Goal: Information Seeking & Learning: Learn about a topic

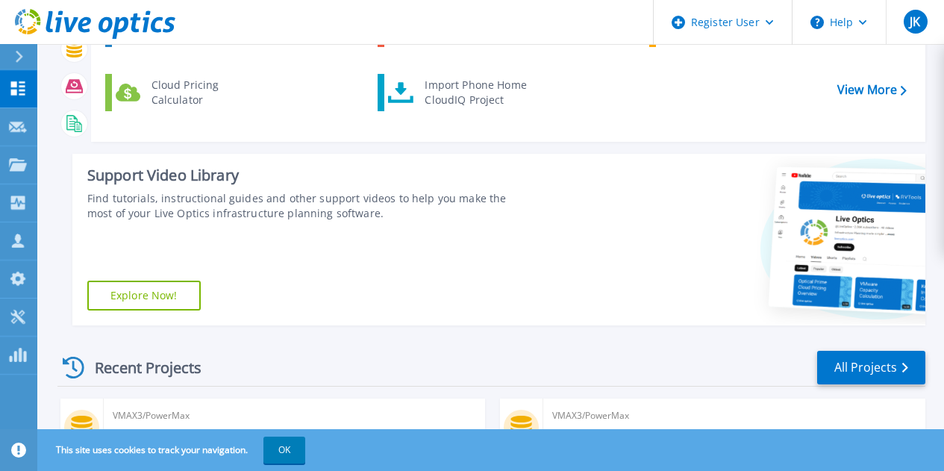
scroll to position [298, 0]
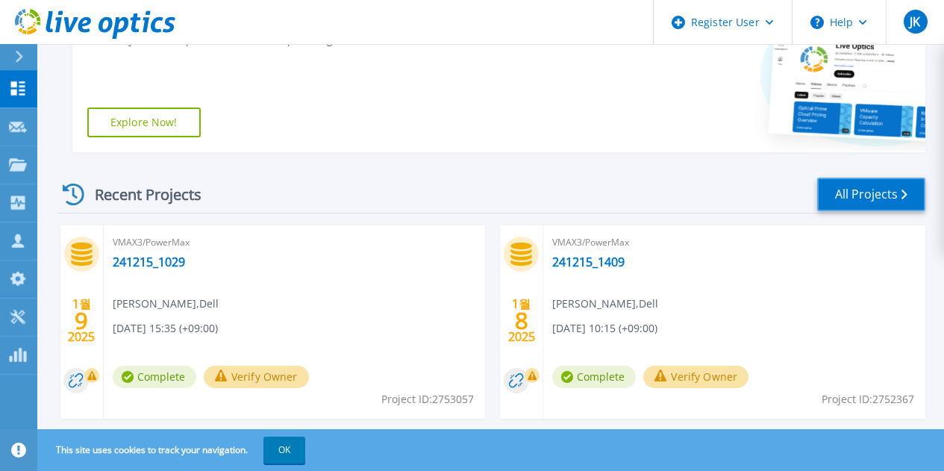
click at [917, 195] on link "All Projects" at bounding box center [871, 195] width 108 height 34
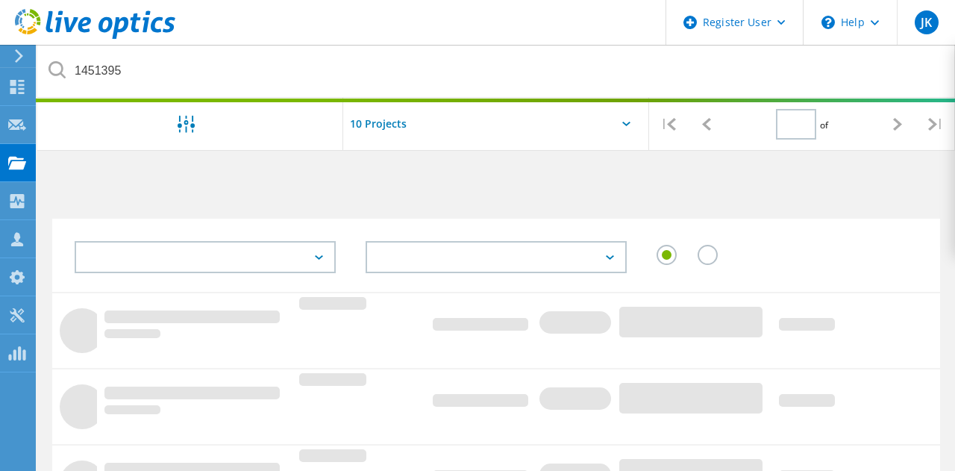
type input "1"
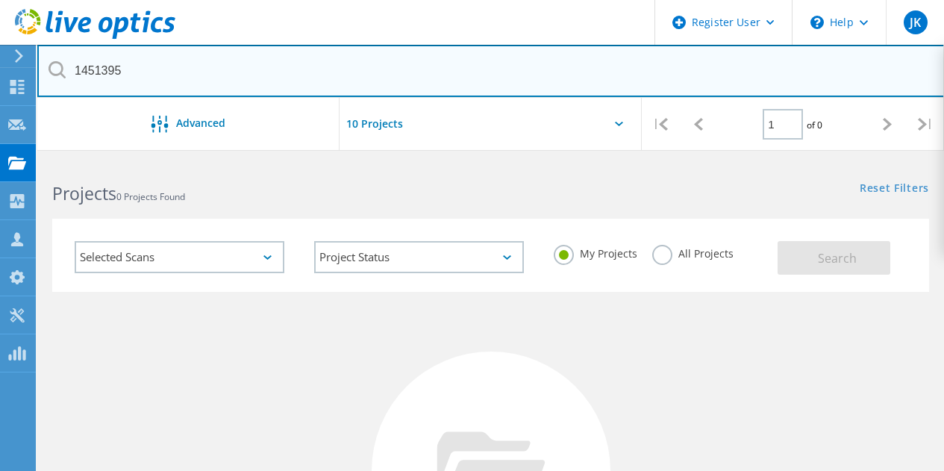
click at [190, 63] on input "1451395" at bounding box center [490, 71] width 907 height 52
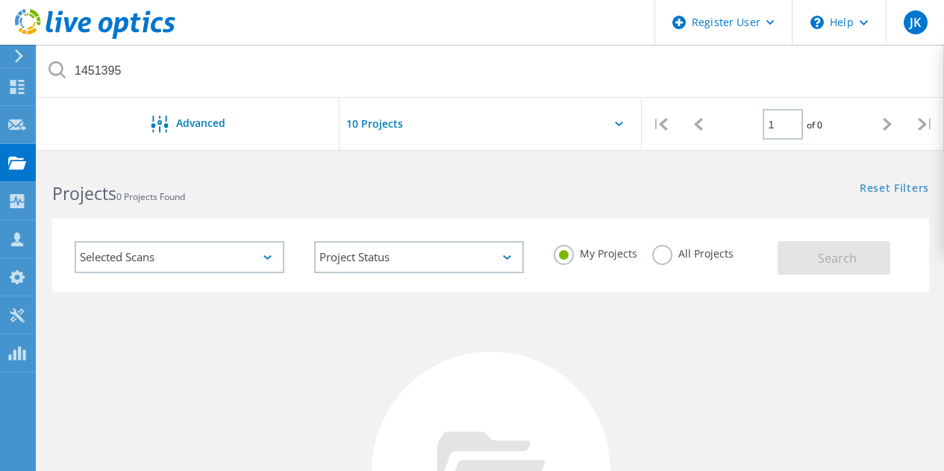
click at [740, 261] on div "My Projects All Projects" at bounding box center [659, 253] width 240 height 55
click at [725, 259] on label "All Projects" at bounding box center [692, 252] width 81 height 14
click at [0, 0] on input "All Projects" at bounding box center [0, 0] width 0 height 0
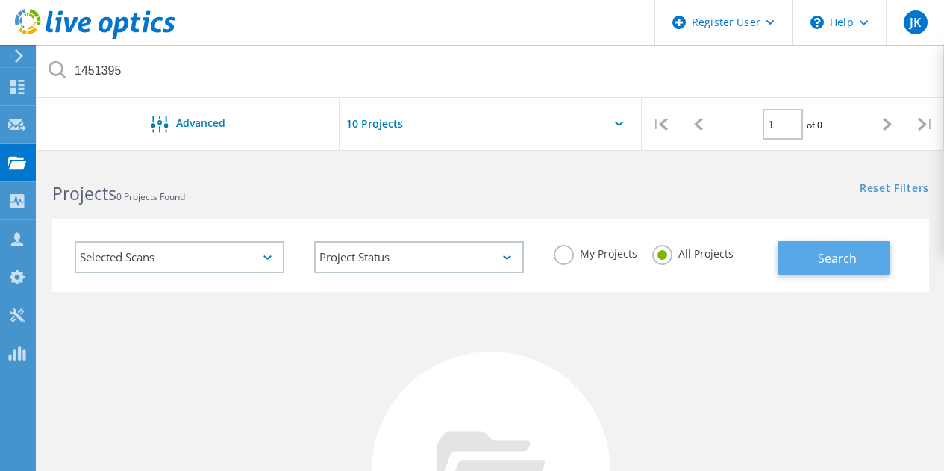
click at [820, 258] on span "Search" at bounding box center [837, 258] width 39 height 16
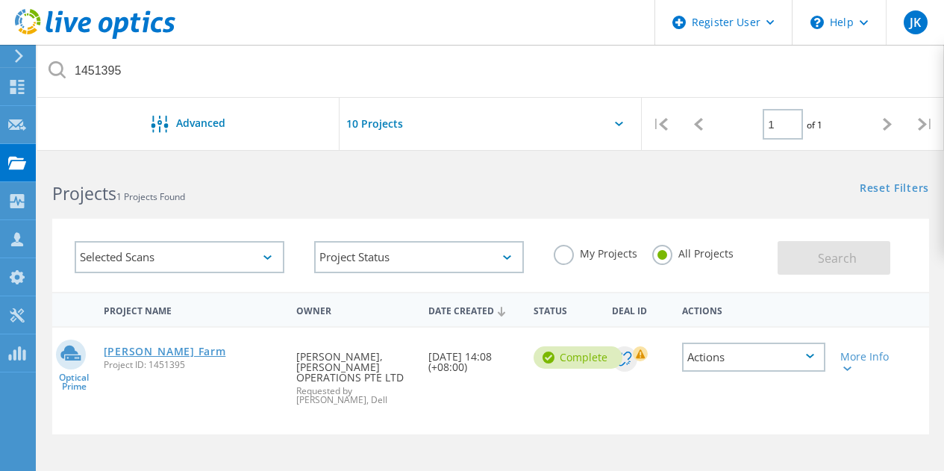
click at [154, 348] on link "[PERSON_NAME] Farm" at bounding box center [165, 351] width 122 height 10
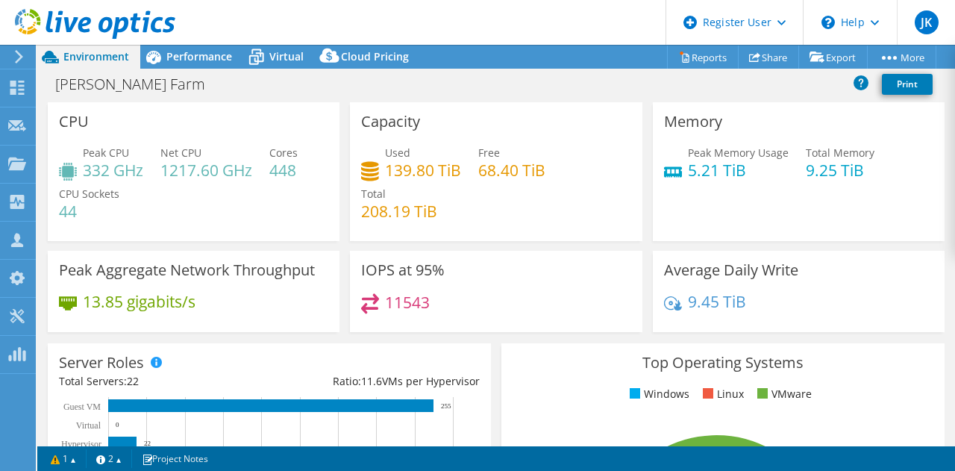
scroll to position [224, 0]
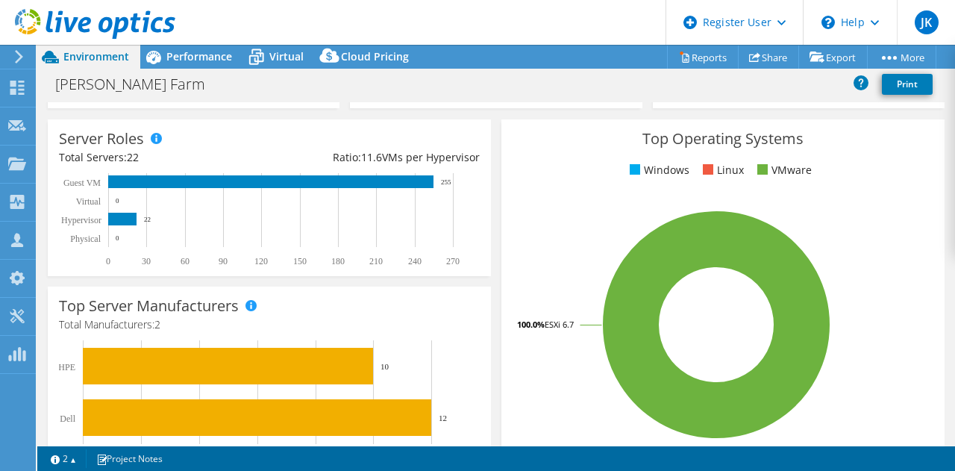
select select "Seoul"
select select "USD"
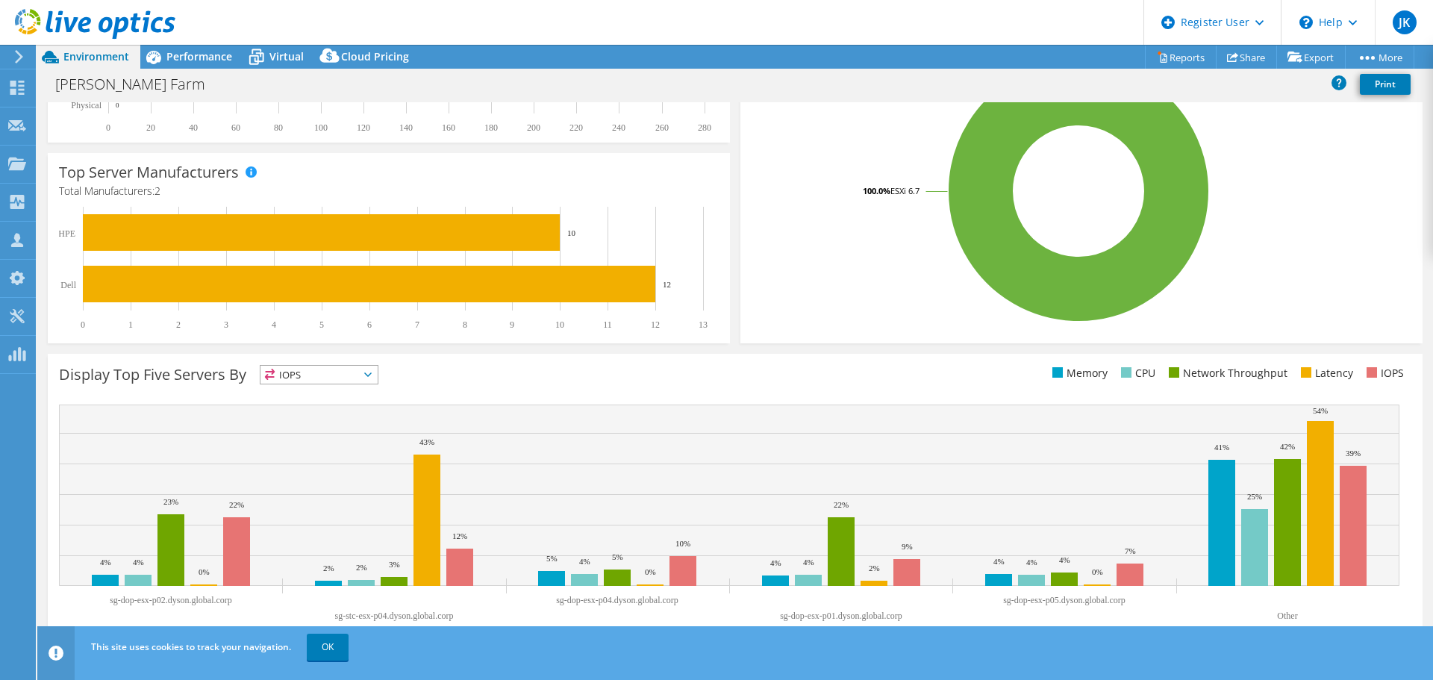
scroll to position [0, 0]
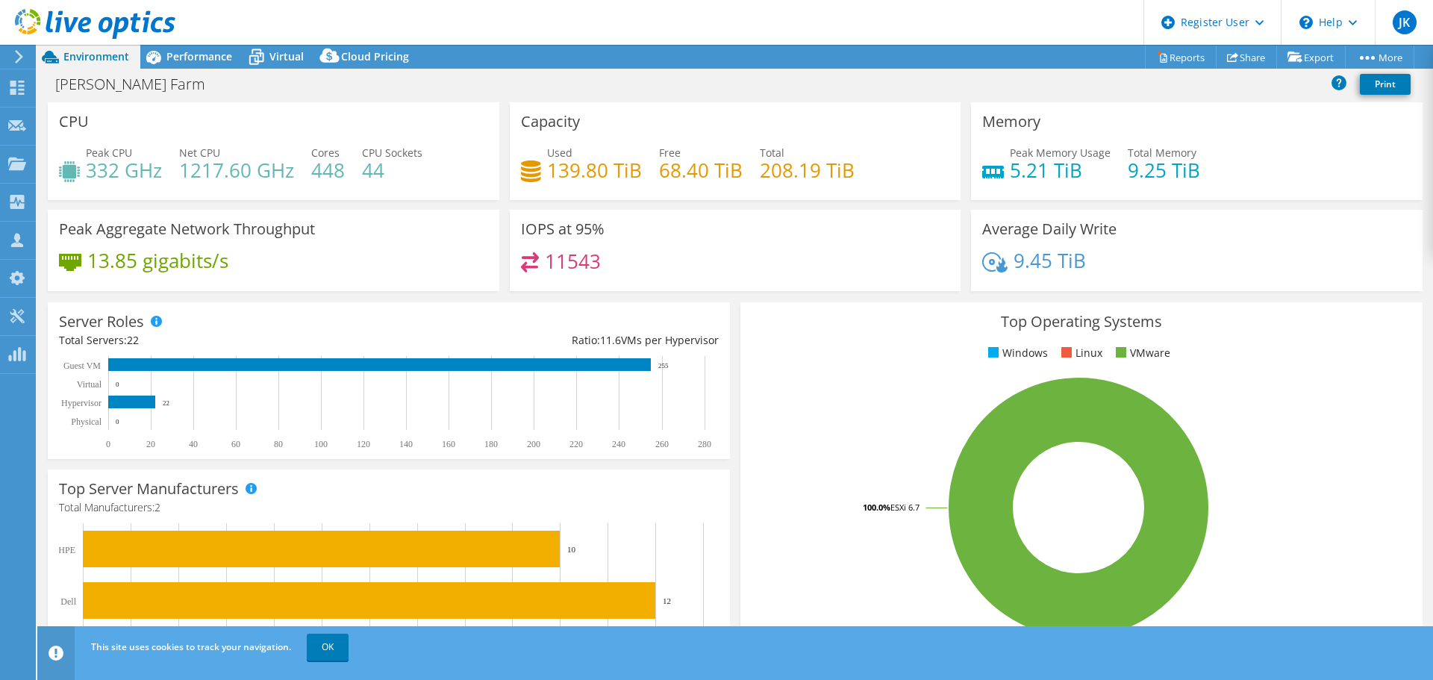
click at [595, 267] on h4 "11543" at bounding box center [573, 261] width 56 height 16
click at [582, 267] on h4 "11543" at bounding box center [573, 261] width 56 height 16
click at [223, 60] on span "Performance" at bounding box center [199, 56] width 66 height 14
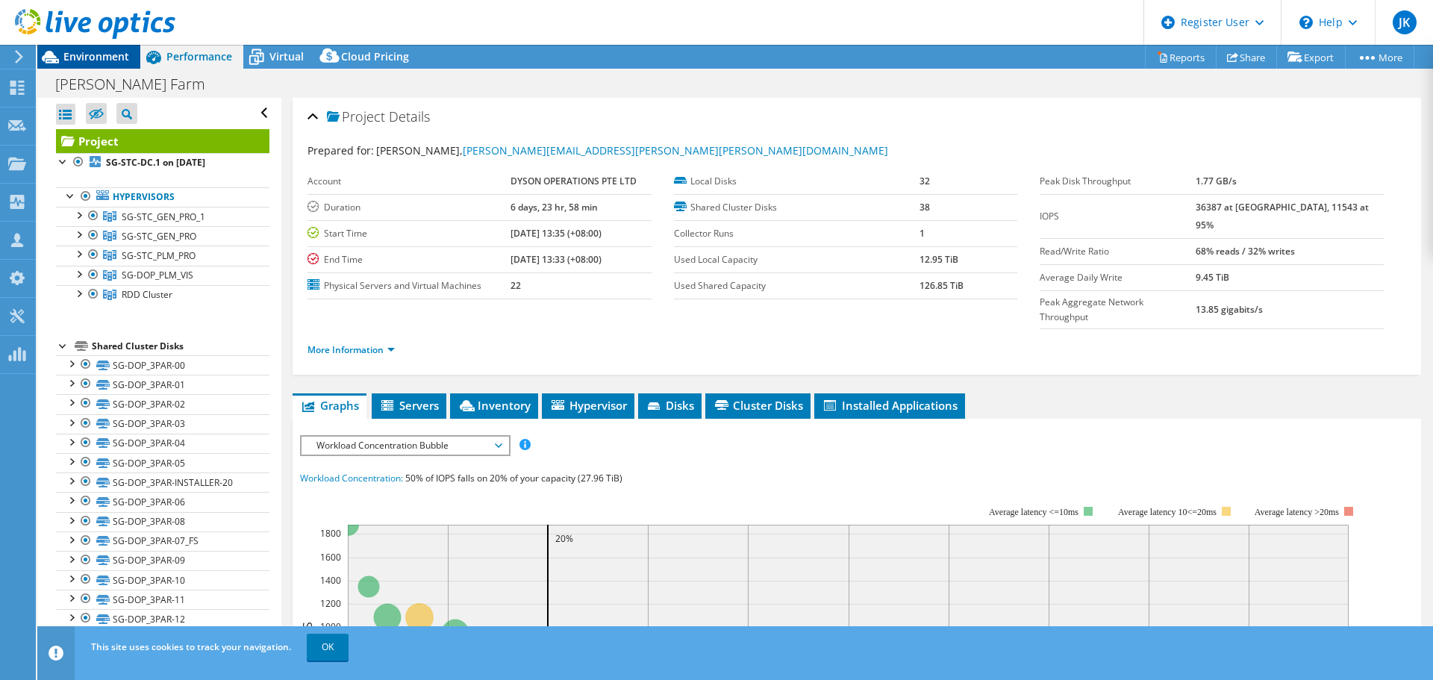
click at [73, 57] on span "Environment" at bounding box center [96, 56] width 66 height 14
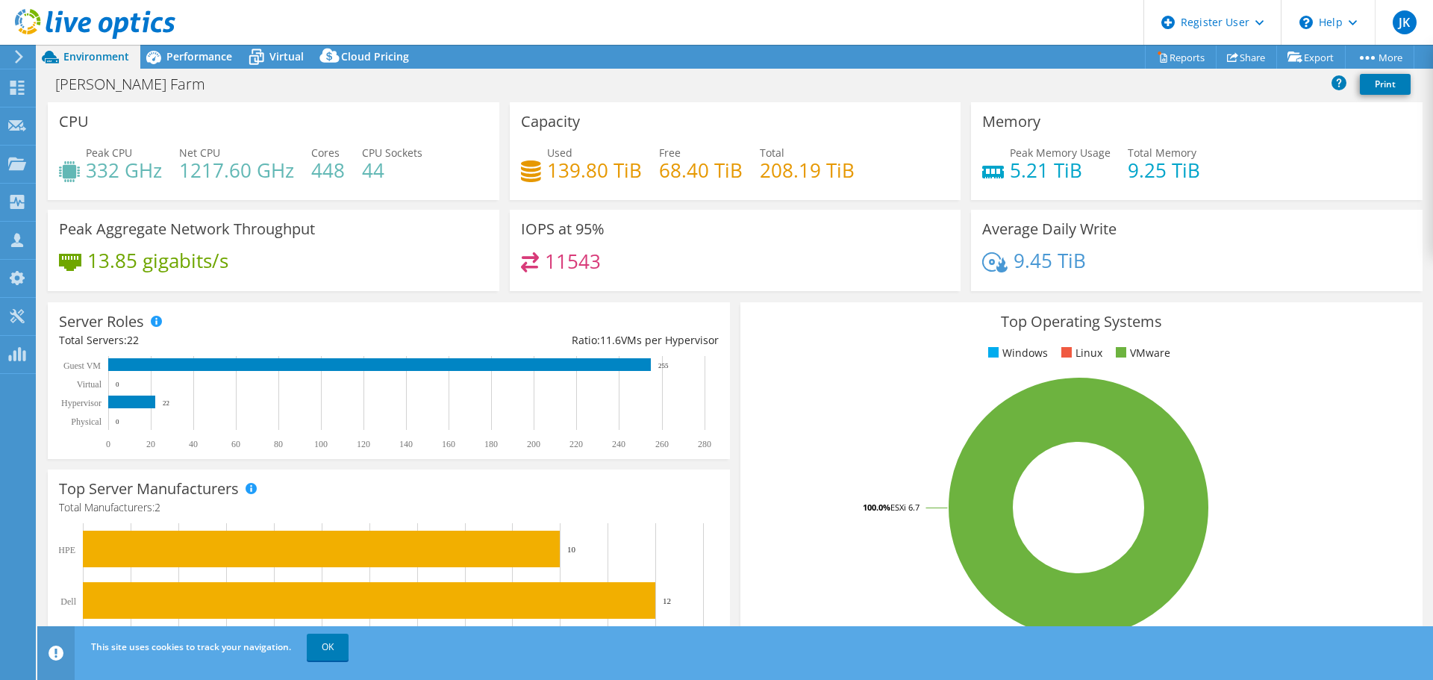
click at [470, 108] on div "CPU Peak CPU 332 GHz Net CPU 1217.60 GHz Cores 448 CPU Sockets 44" at bounding box center [273, 151] width 451 height 98
click at [194, 51] on span "Performance" at bounding box center [199, 56] width 66 height 14
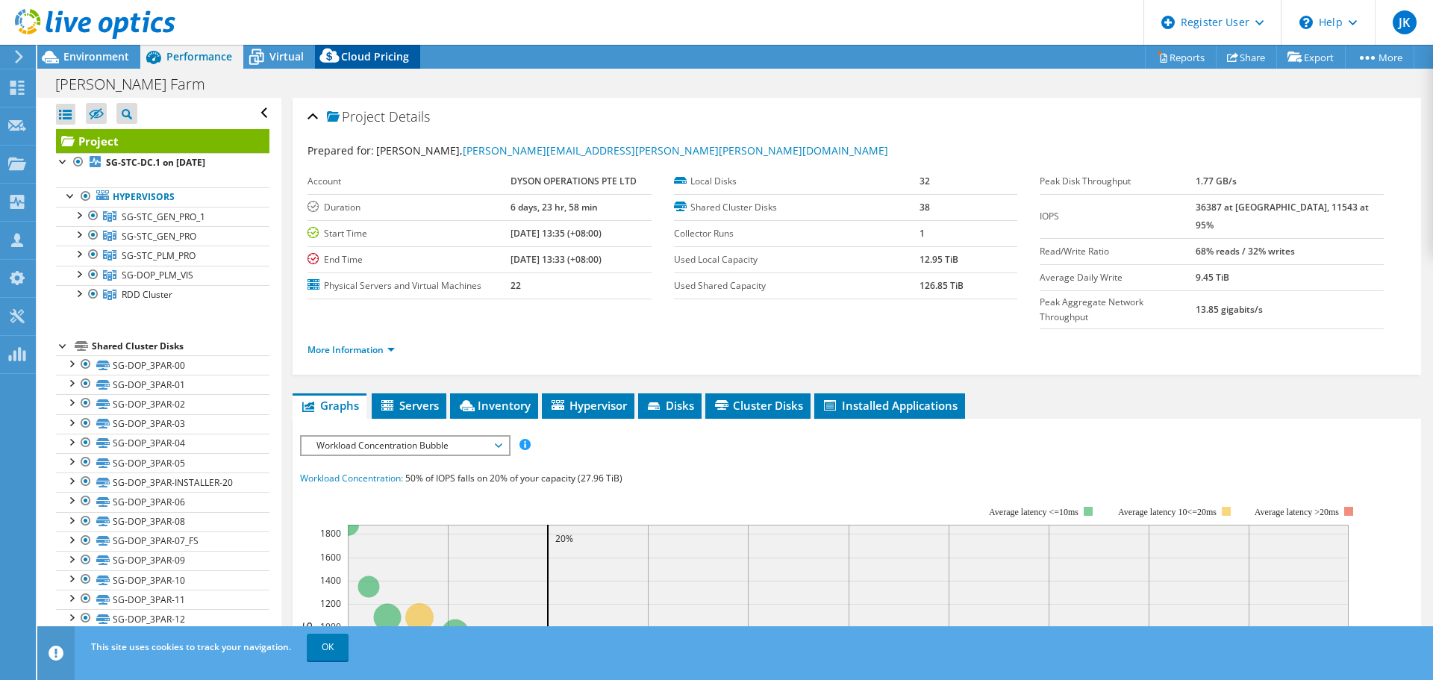
click at [338, 63] on icon at bounding box center [330, 59] width 30 height 30
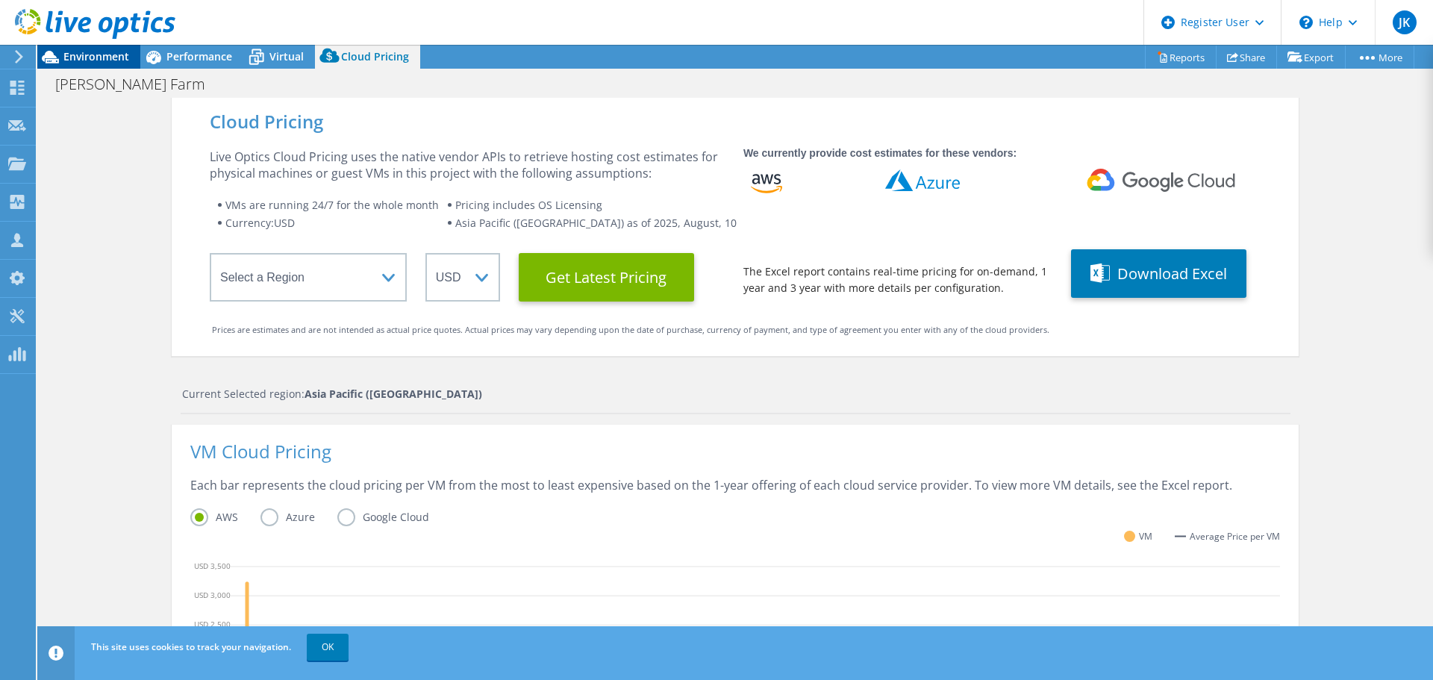
click at [104, 54] on span "Environment" at bounding box center [96, 56] width 66 height 14
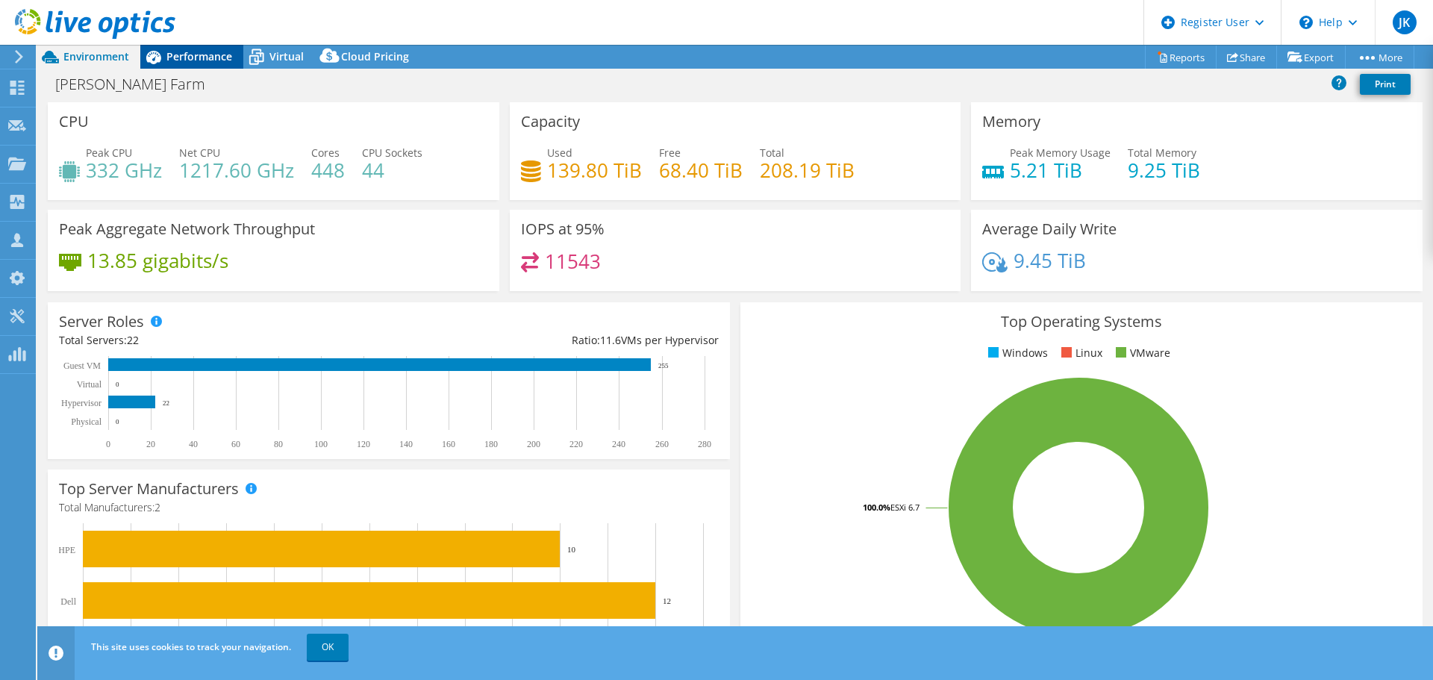
click at [190, 66] on div "Performance" at bounding box center [191, 57] width 103 height 24
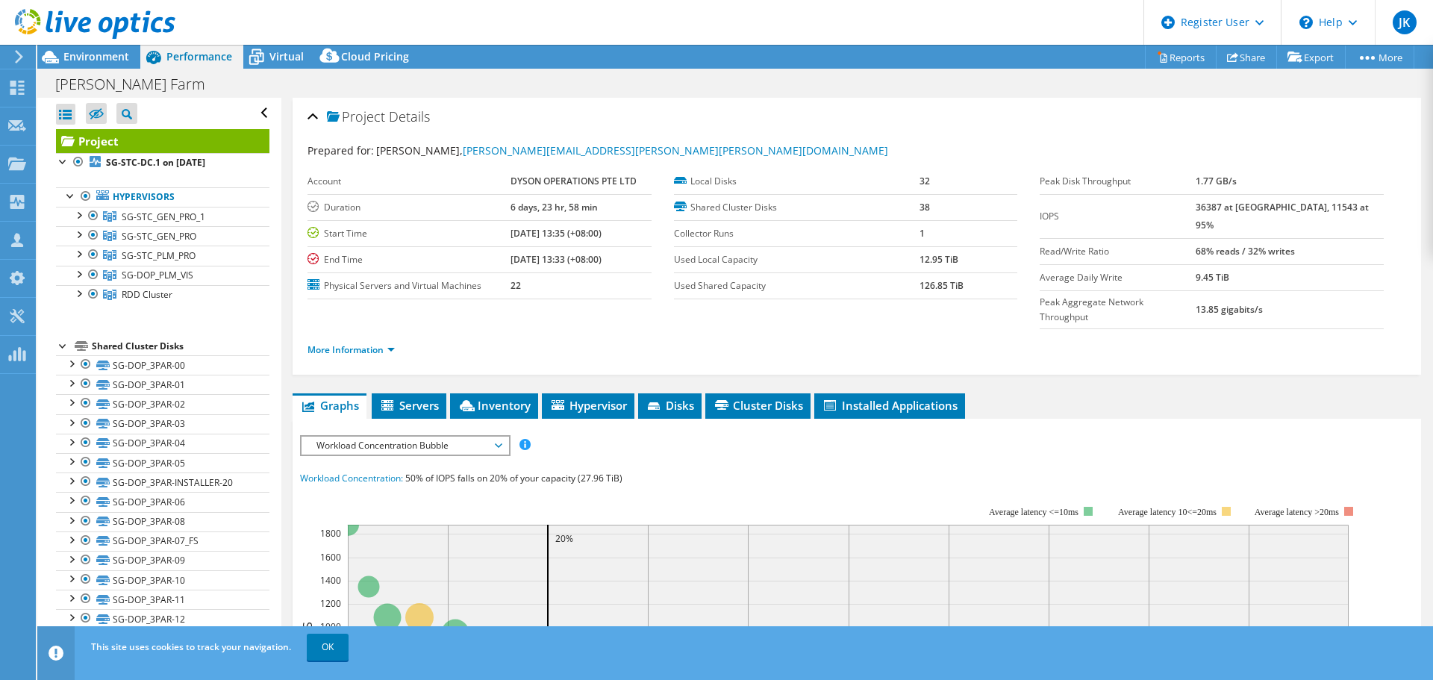
click at [665, 362] on div "Project Details Prepared for: Ronald Choong, Ronald.Choong@dyson.com Account DY…" at bounding box center [856, 594] width 1151 height 992
click at [669, 398] on span "Disks" at bounding box center [669, 405] width 48 height 15
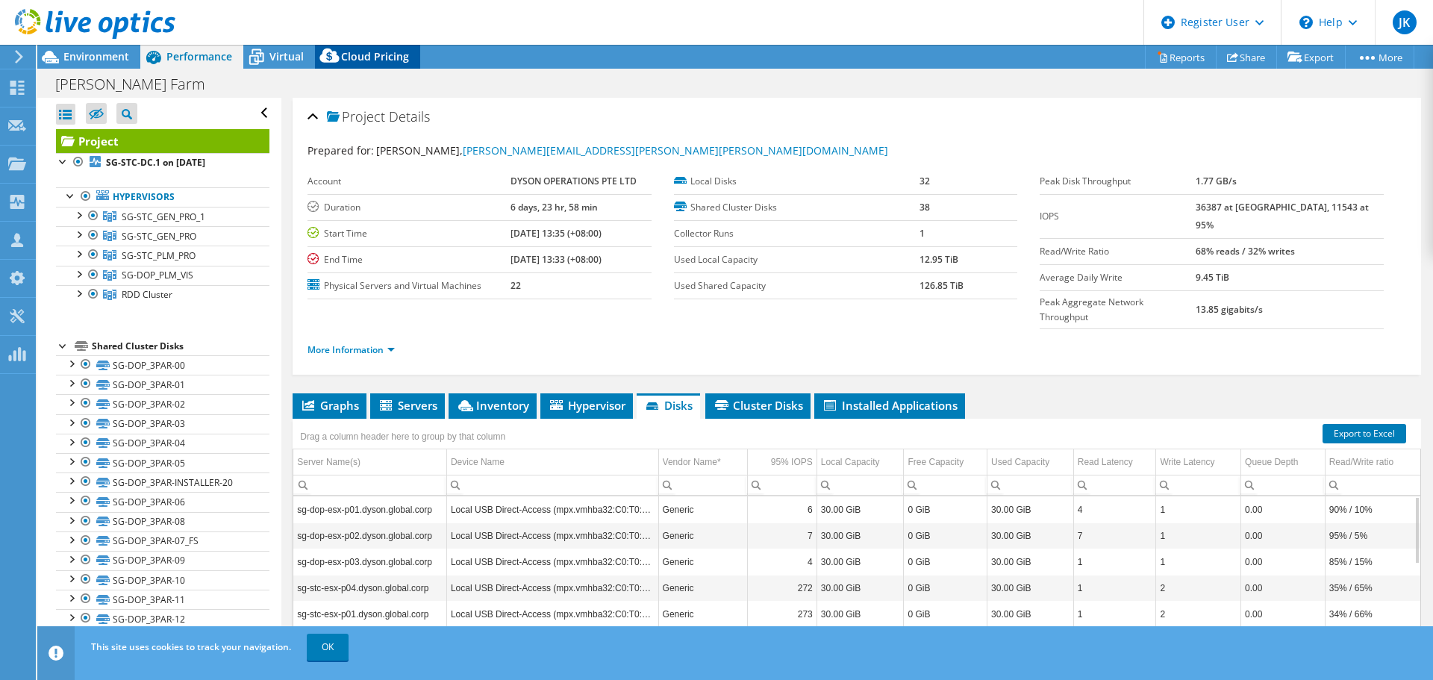
click at [365, 67] on div "Cloud Pricing" at bounding box center [367, 57] width 105 height 24
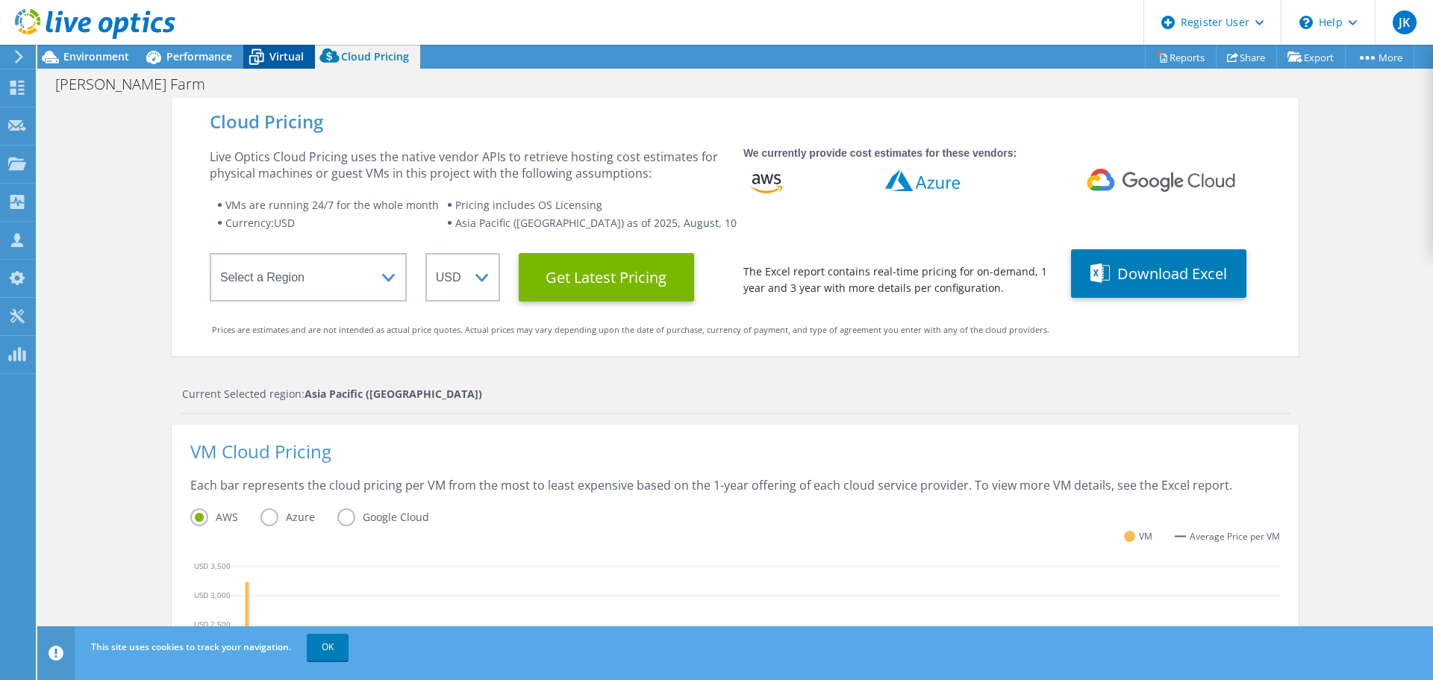
click at [297, 55] on span "Virtual" at bounding box center [286, 56] width 34 height 14
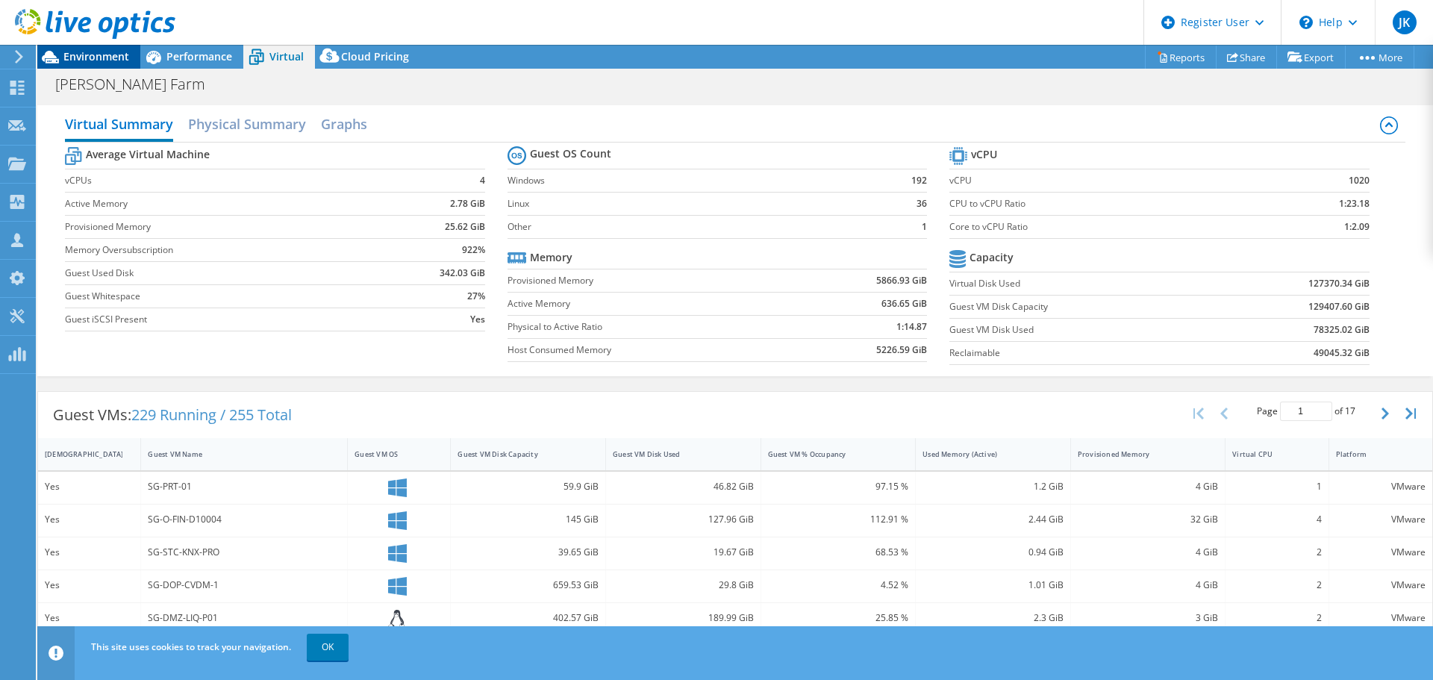
click at [109, 56] on span "Environment" at bounding box center [96, 56] width 66 height 14
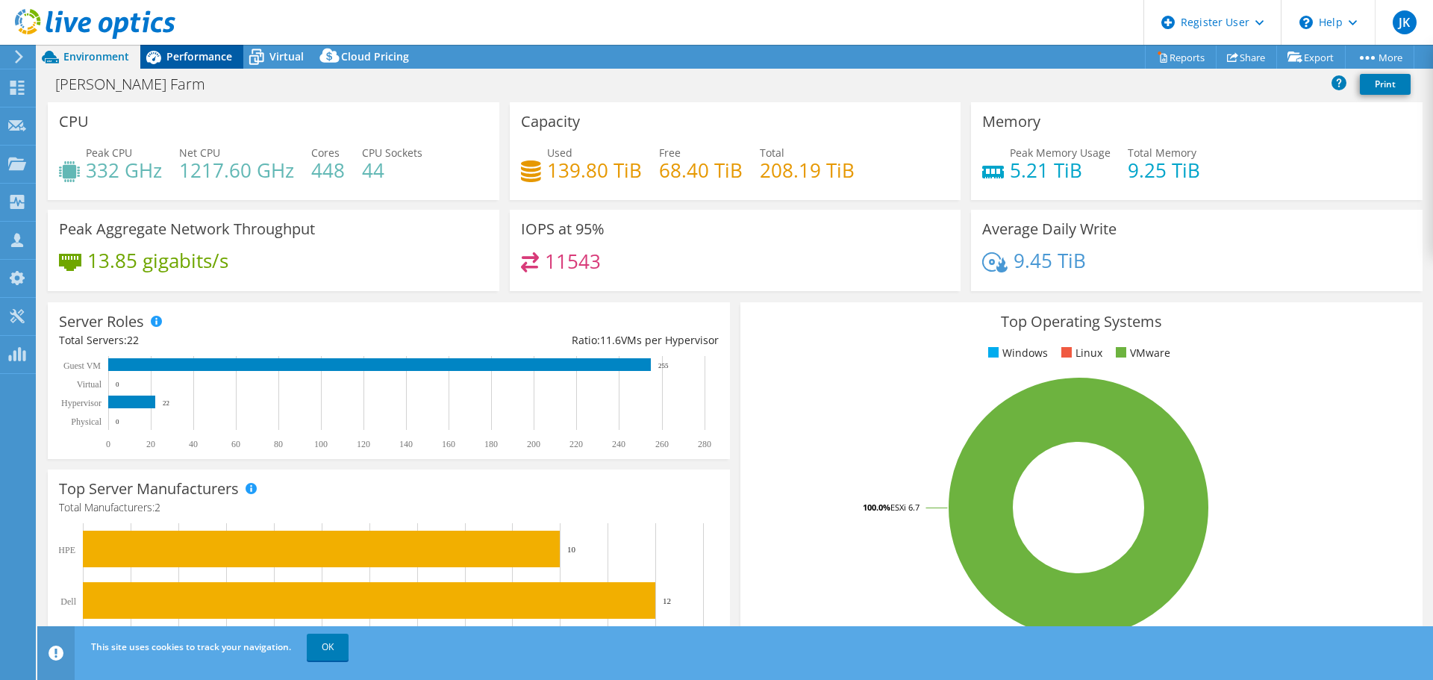
click at [195, 52] on span "Performance" at bounding box center [199, 56] width 66 height 14
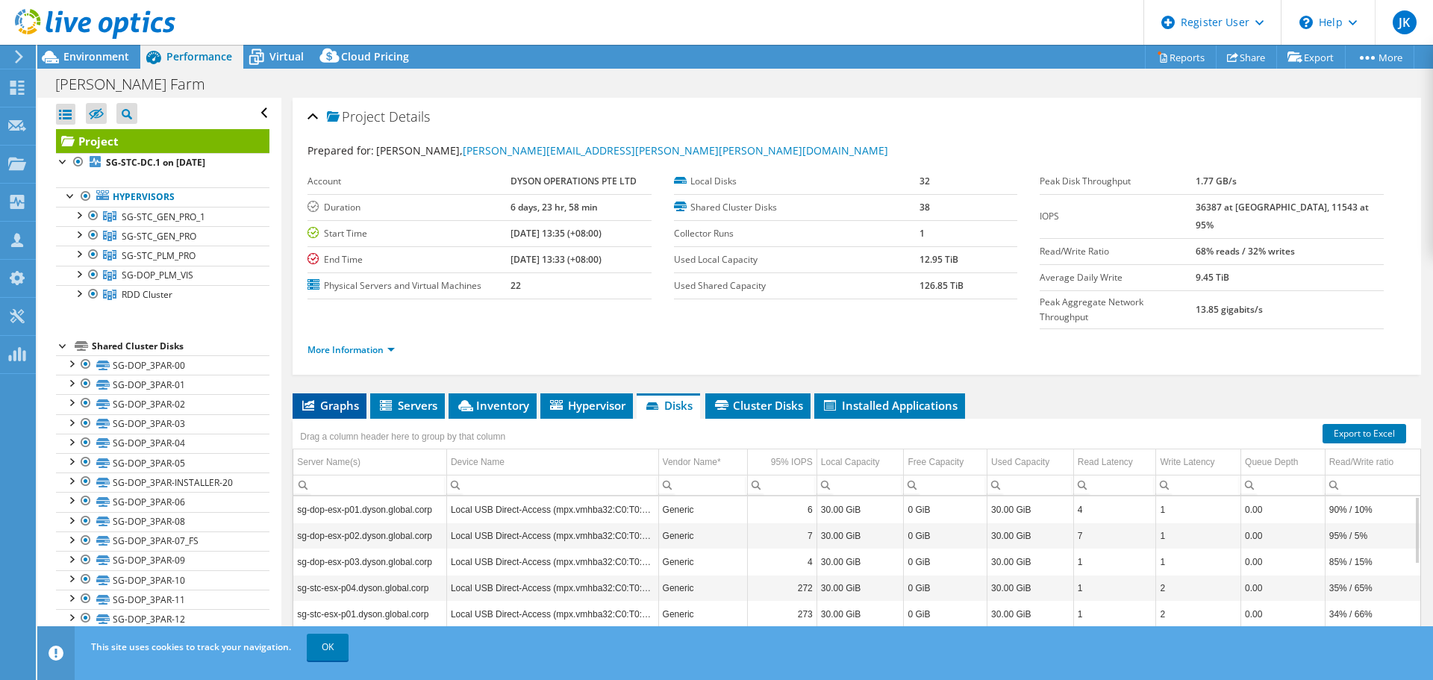
click at [324, 398] on span "Graphs" at bounding box center [329, 405] width 59 height 15
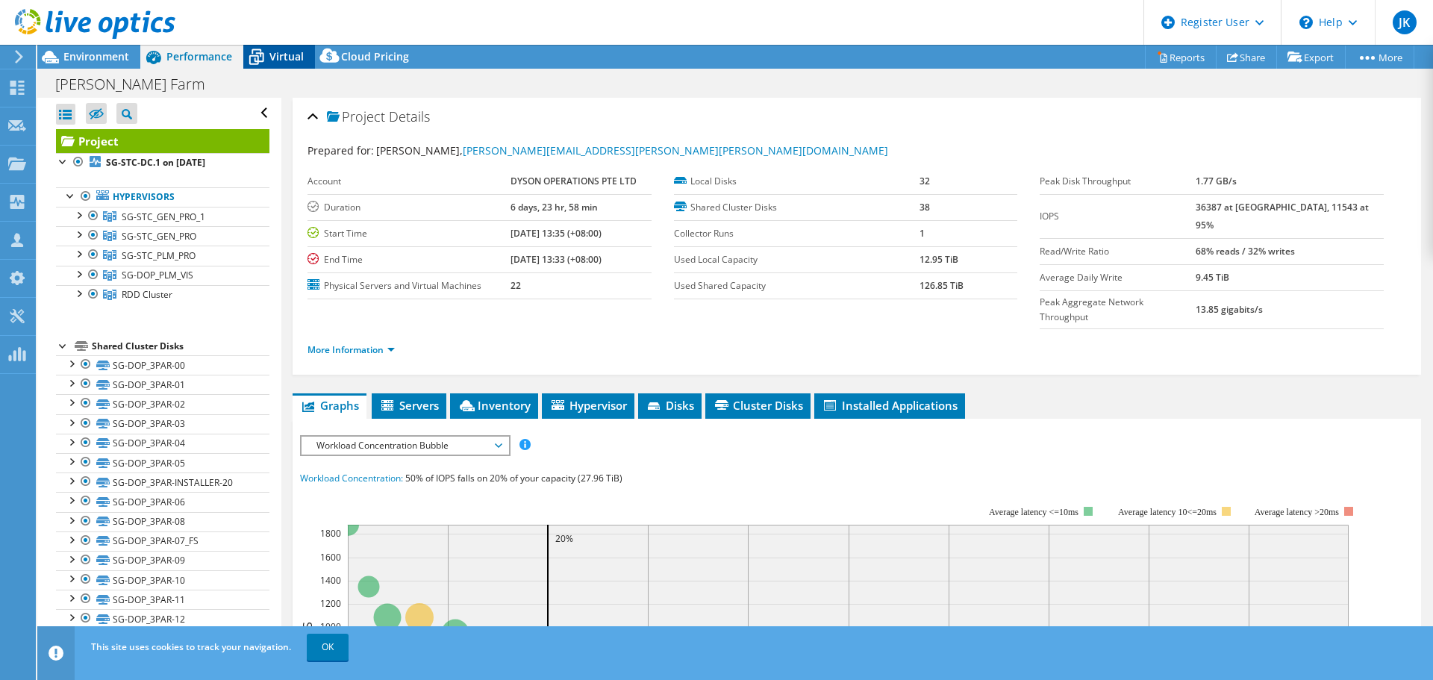
click at [269, 62] on span "Virtual" at bounding box center [286, 56] width 34 height 14
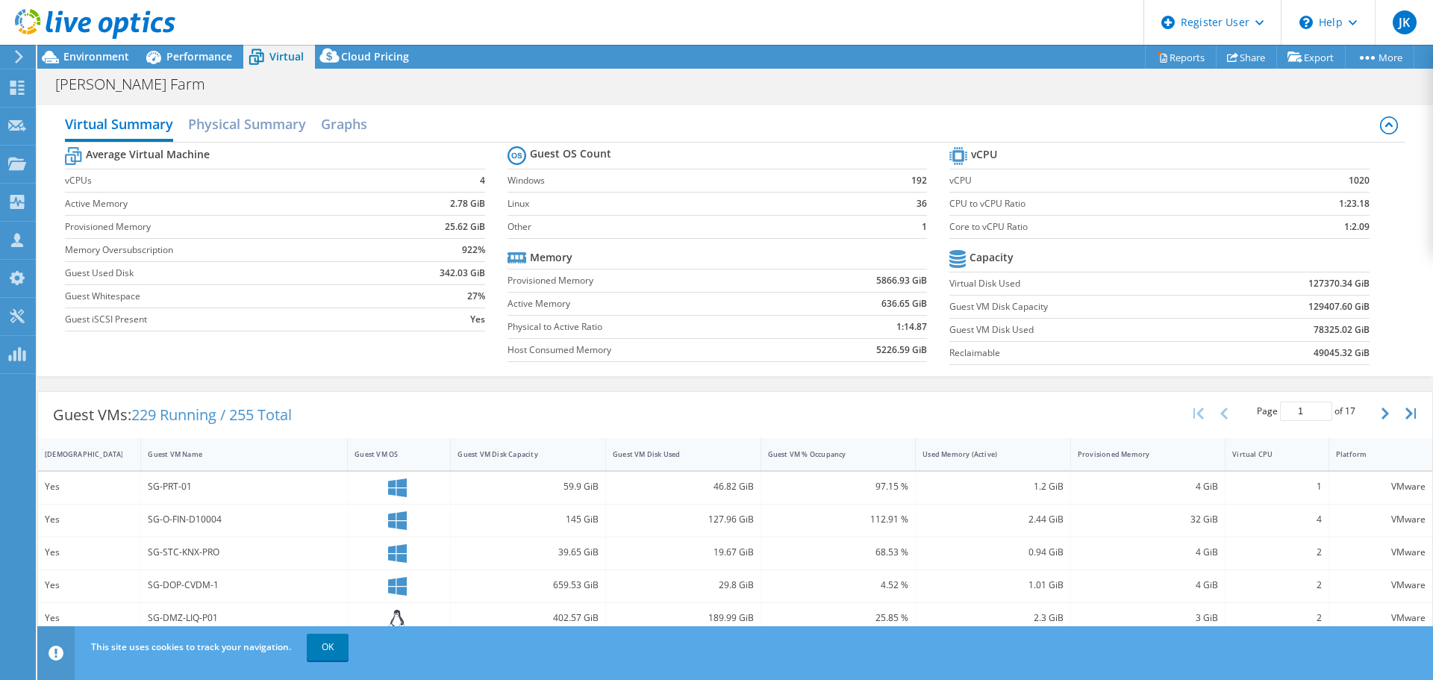
click at [639, 403] on div "Guest VMs: 229 Running / 255 Total Page 1 of 17 5 rows 10 rows 20 rows 25 rows …" at bounding box center [735, 415] width 1394 height 46
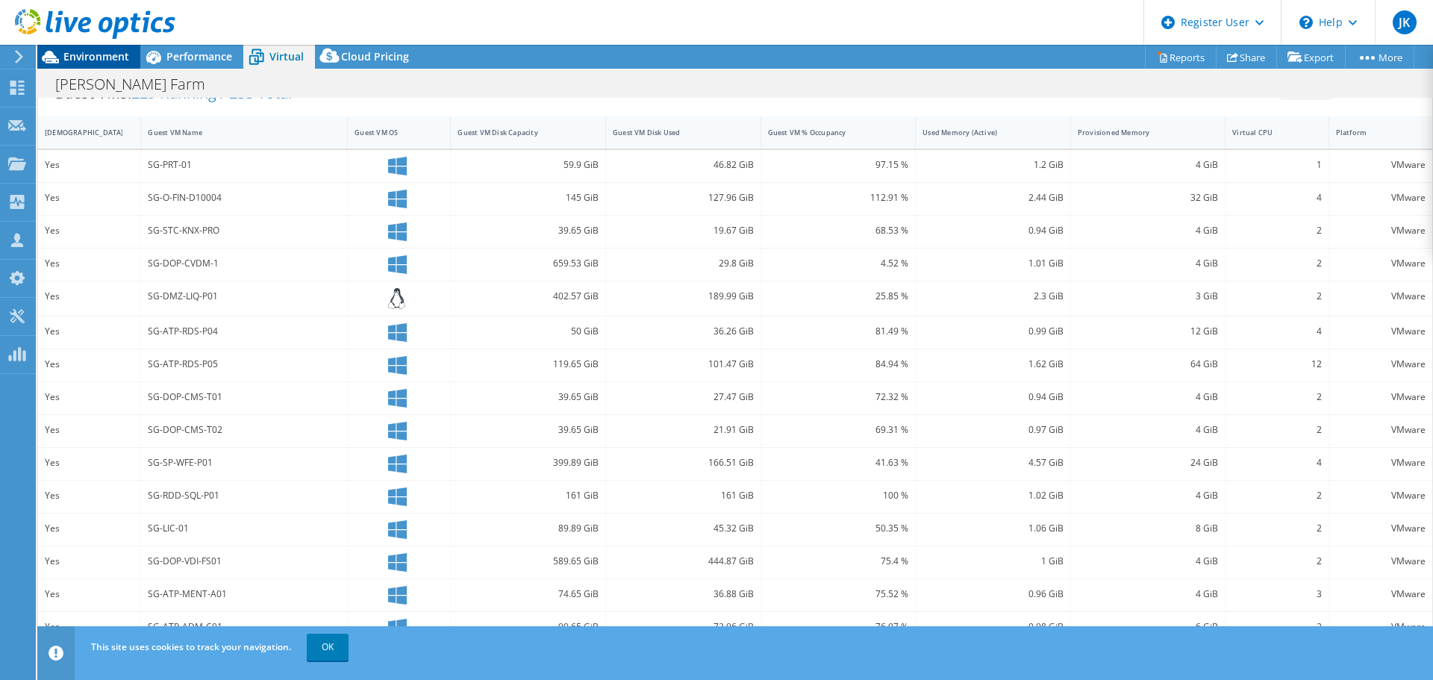
click at [87, 63] on span "Environment" at bounding box center [96, 56] width 66 height 14
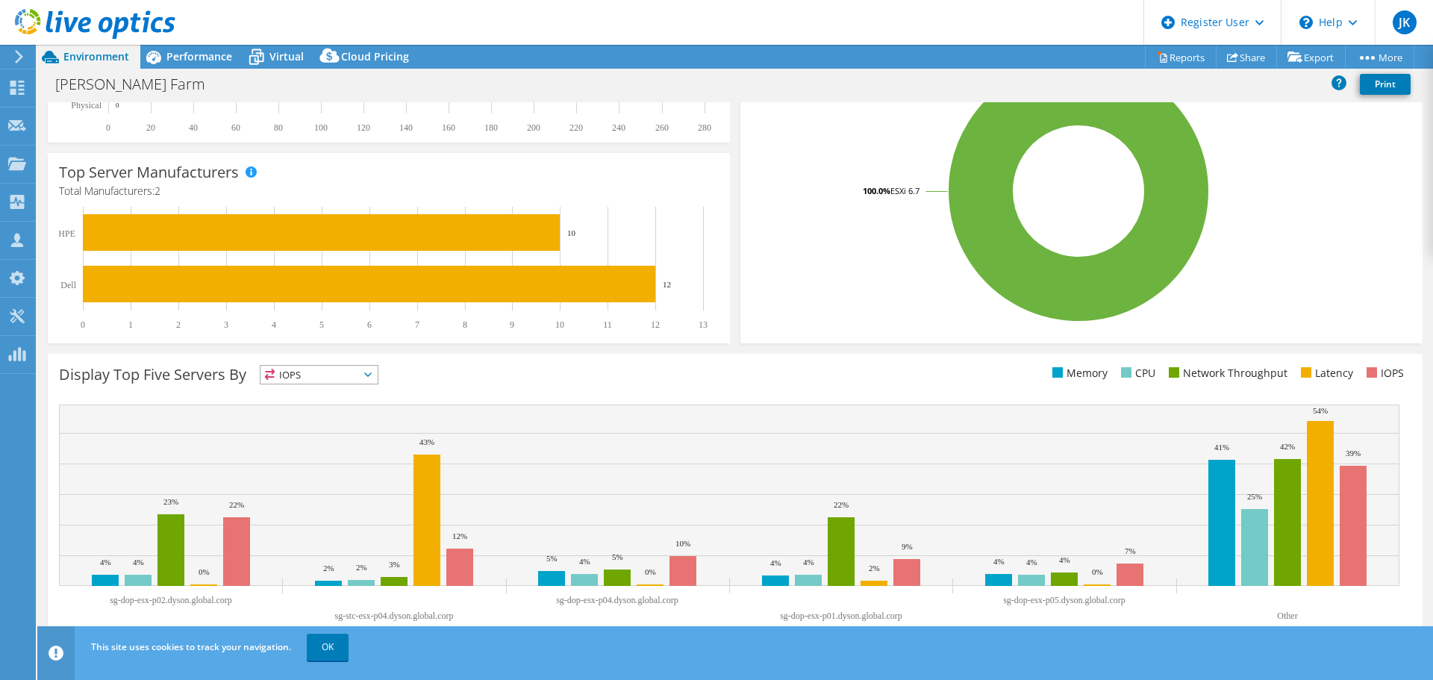
click at [340, 376] on span "IOPS" at bounding box center [318, 375] width 117 height 18
click at [351, 469] on li "Latency" at bounding box center [318, 477] width 117 height 21
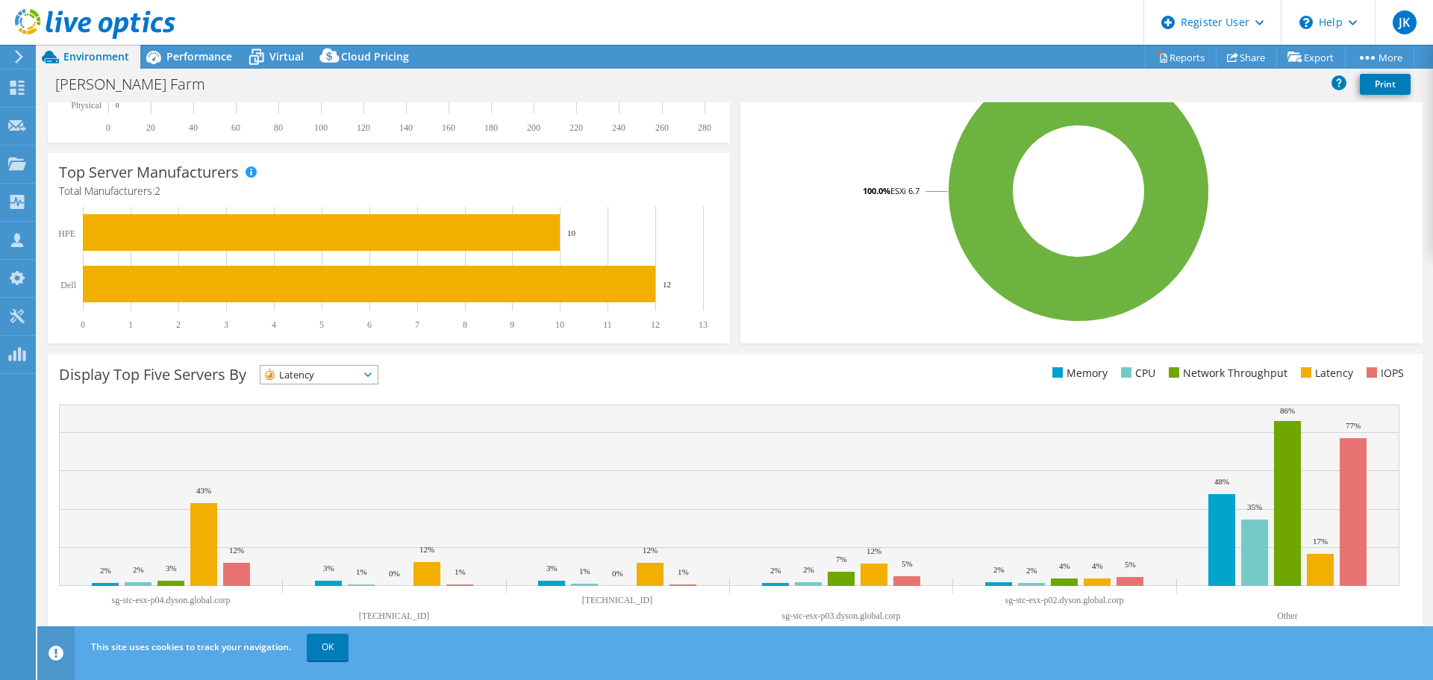
click at [440, 387] on div "Display Top Five Servers By Latency IOPS" at bounding box center [397, 377] width 676 height 25
click at [769, 196] on rect at bounding box center [1078, 190] width 654 height 261
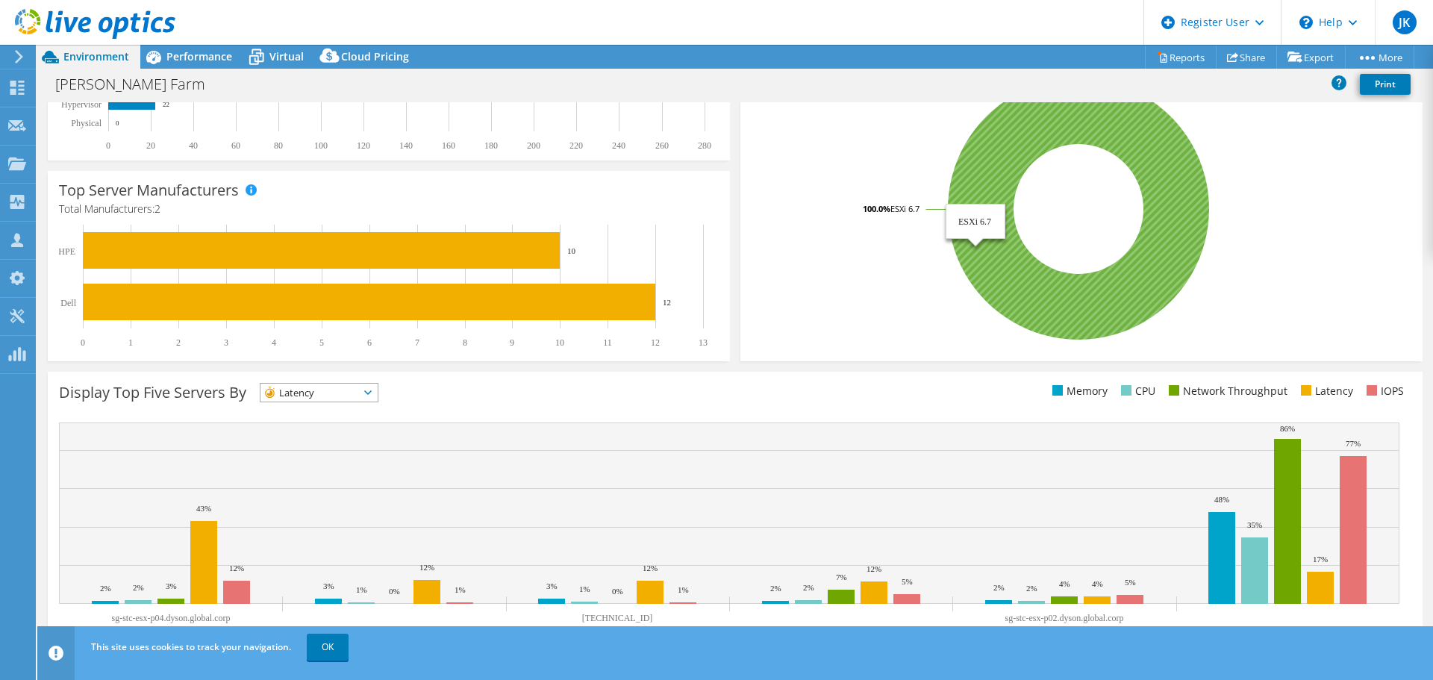
scroll to position [0, 0]
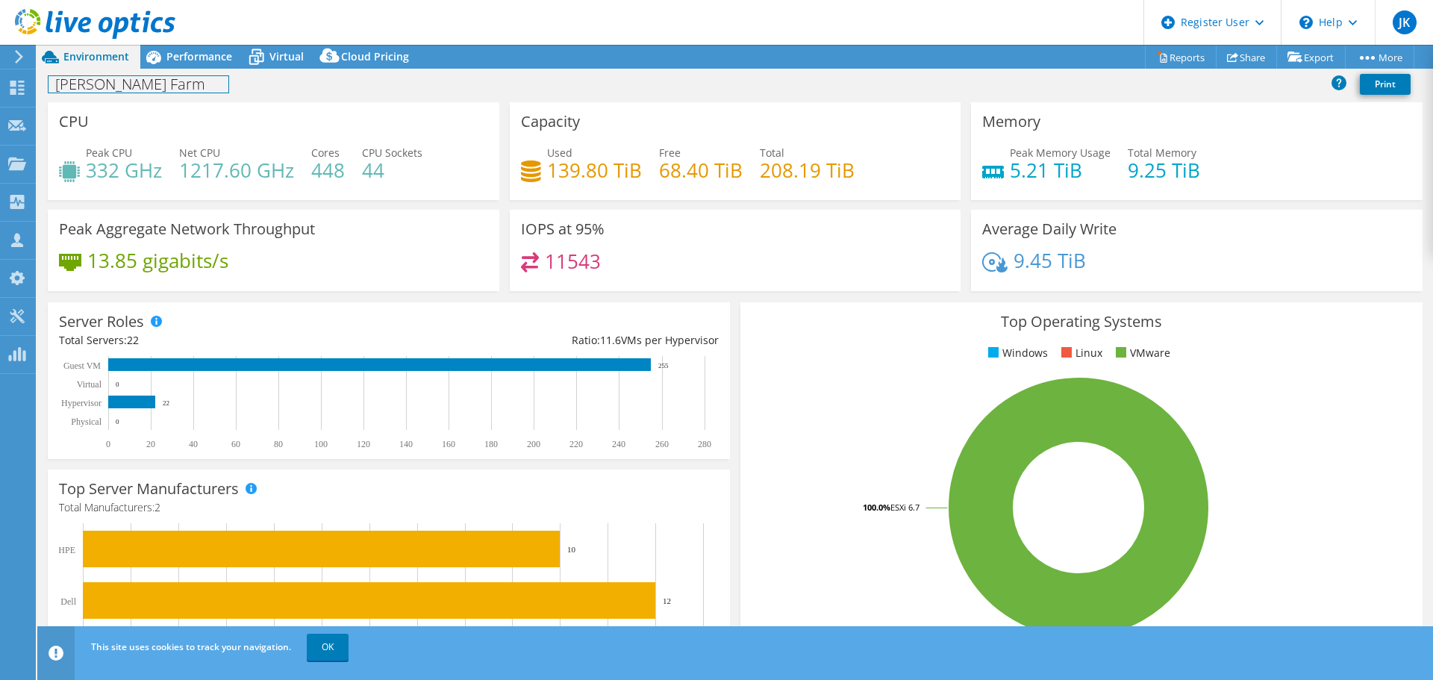
click at [180, 70] on div "Dyson VM Farm Print" at bounding box center [734, 84] width 1395 height 28
click at [181, 60] on span "Performance" at bounding box center [199, 56] width 66 height 14
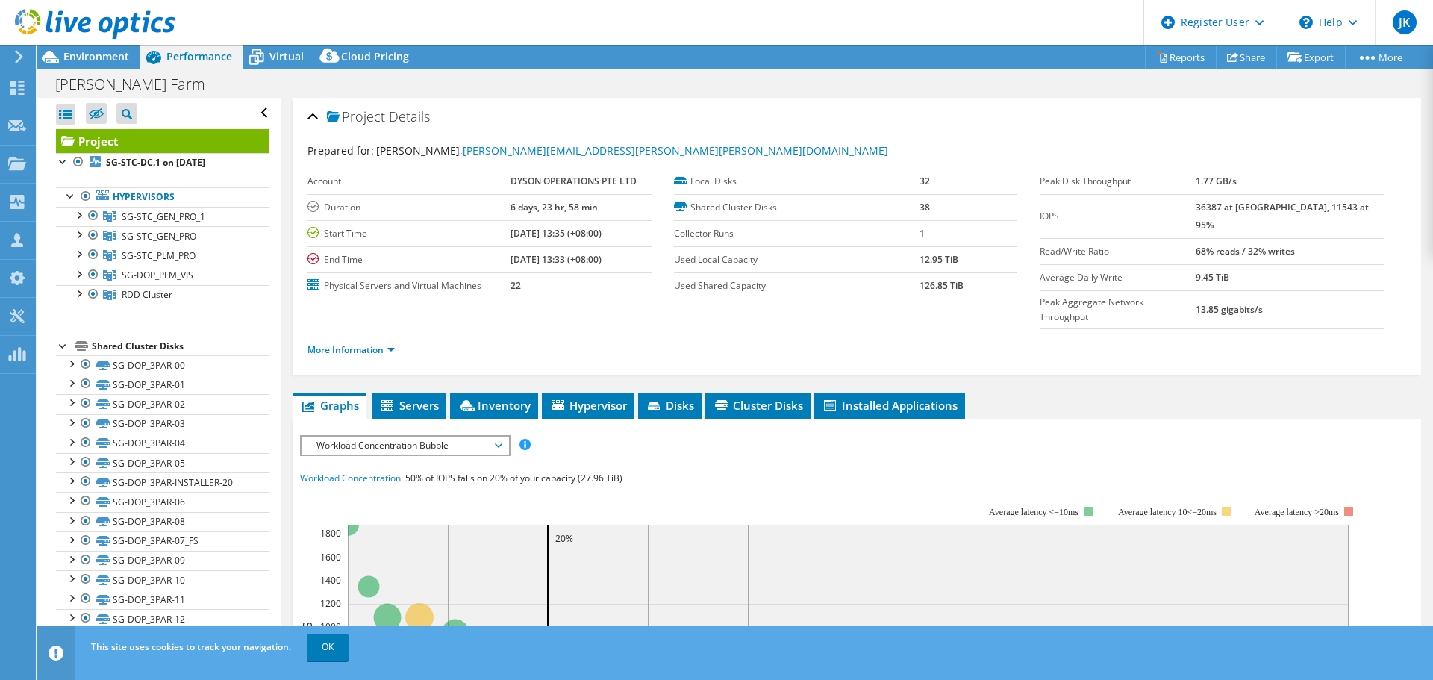
click at [80, 110] on div "Open All Close All Hide Excluded Nodes Project Tree Filter" at bounding box center [162, 113] width 213 height 31
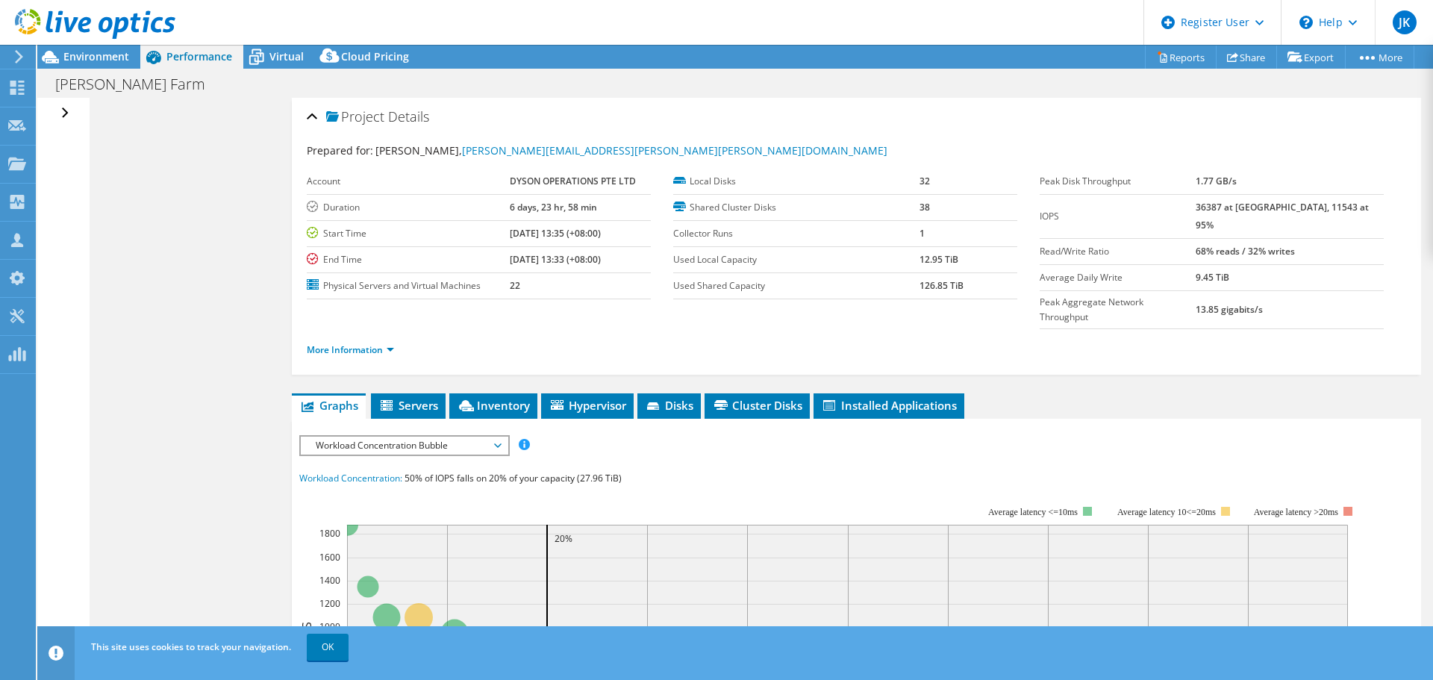
click at [60, 112] on div "Open All Close All Hide Excluded Nodes Project Tree Filter" at bounding box center [67, 113] width 22 height 31
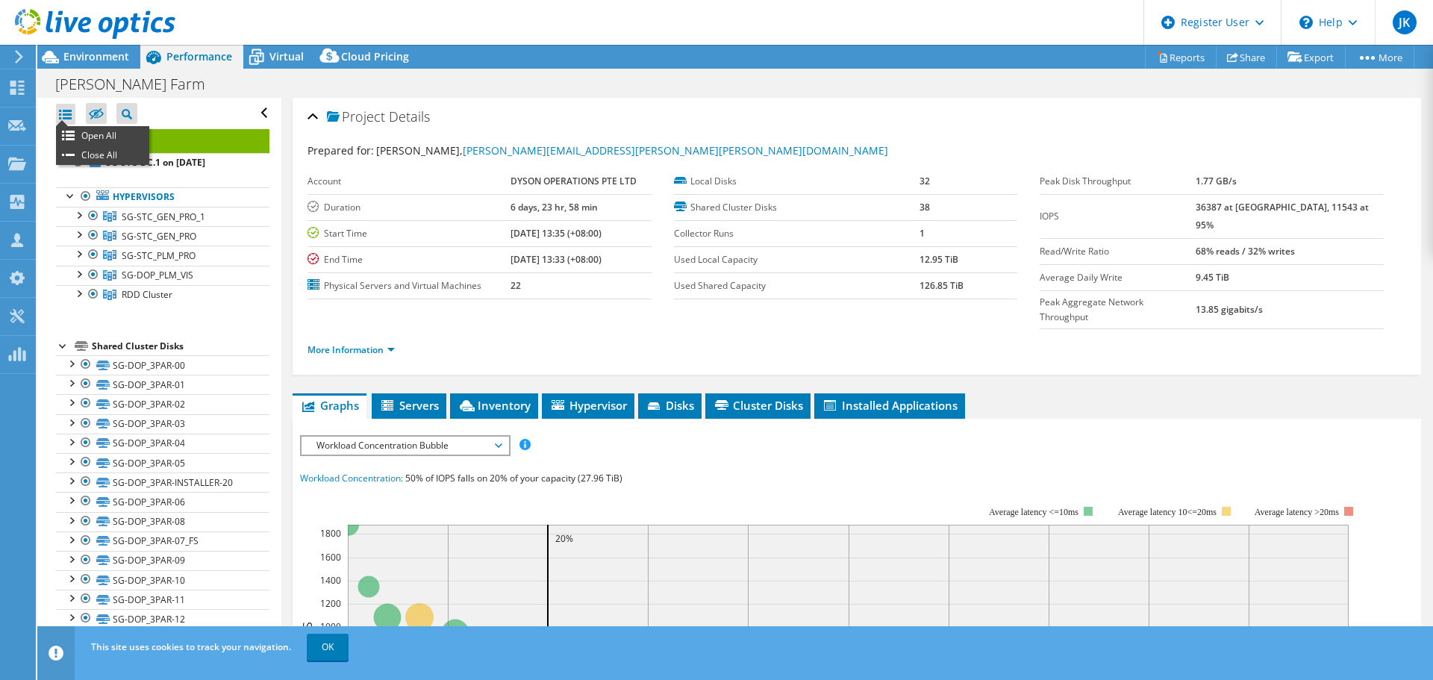
click at [59, 112] on div at bounding box center [65, 114] width 19 height 21
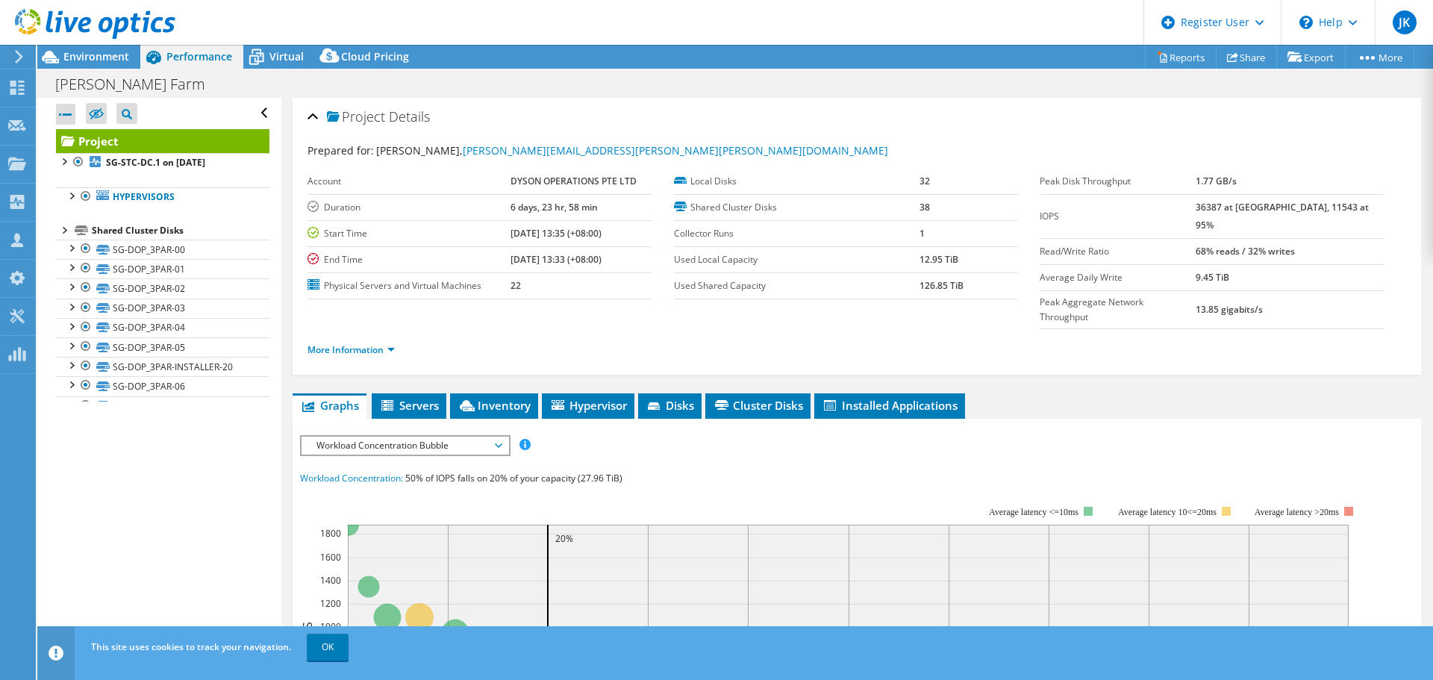
click at [59, 112] on div at bounding box center [65, 114] width 19 height 21
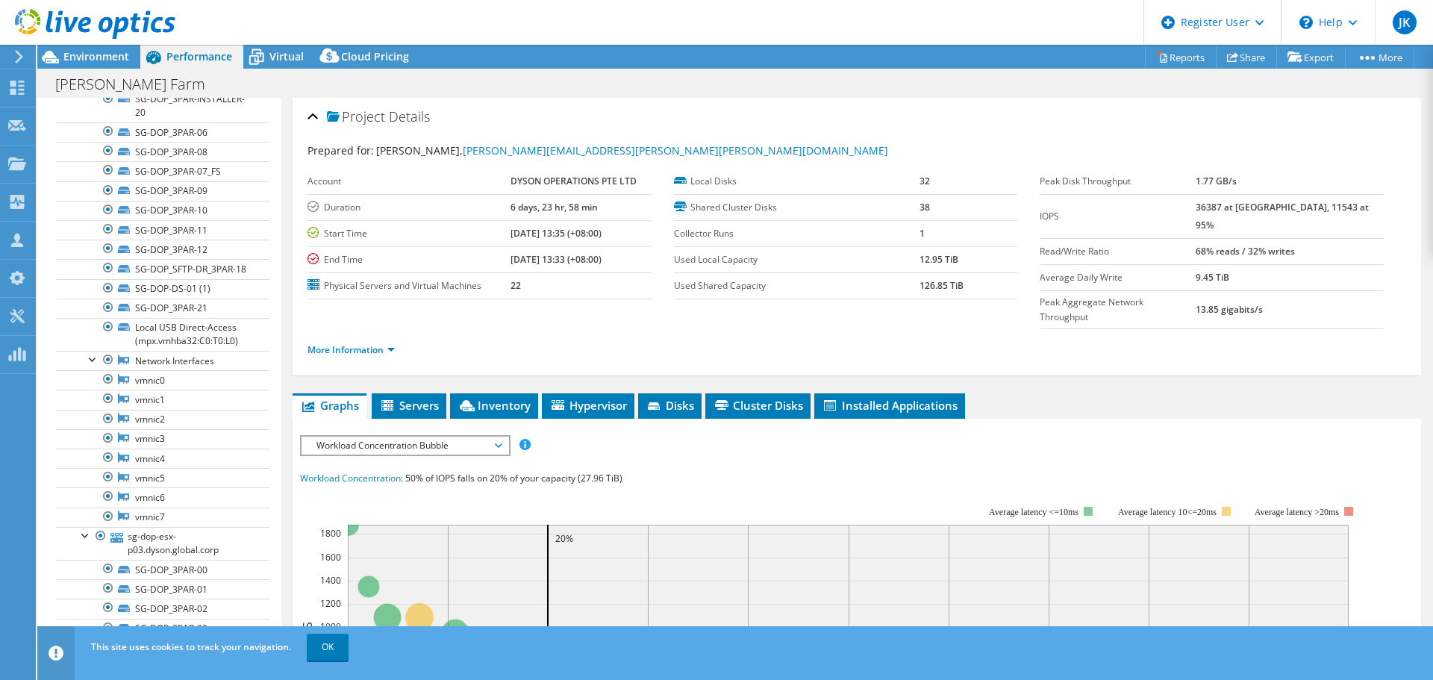
scroll to position [1119, 0]
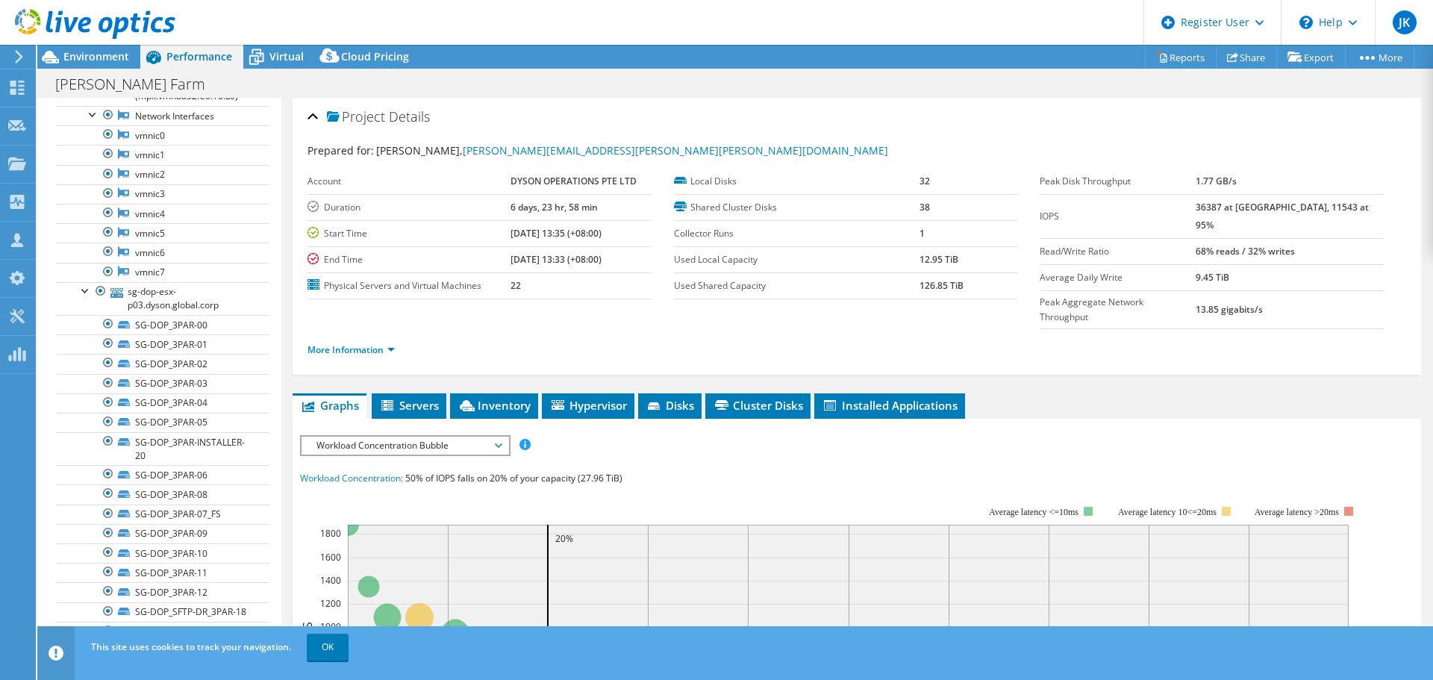
click at [398, 342] on li "More Information" at bounding box center [355, 350] width 96 height 16
click at [387, 343] on link "More Information" at bounding box center [350, 349] width 87 height 13
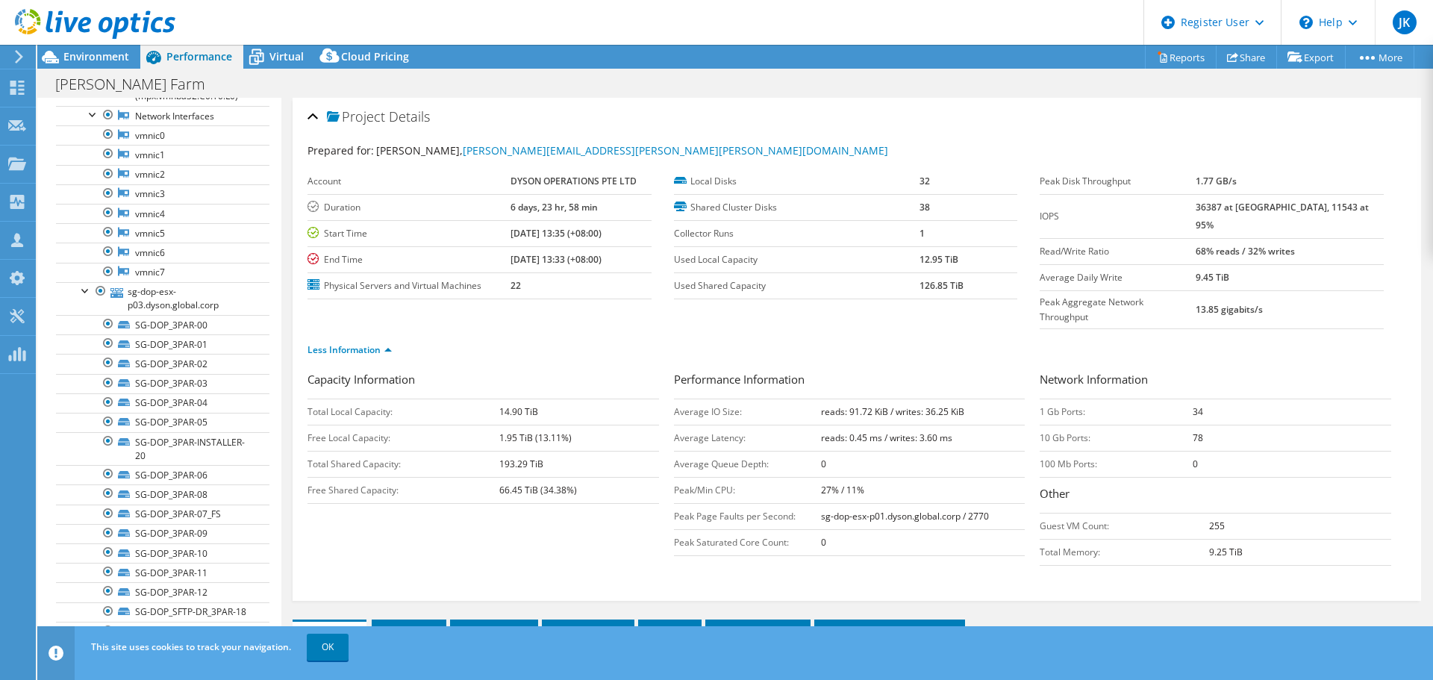
drag, startPoint x: 798, startPoint y: 411, endPoint x: 904, endPoint y: 402, distance: 105.6
click at [904, 425] on tr "Average Latency: reads: 0.45 ms / writes: 3.60 ms" at bounding box center [849, 438] width 351 height 26
click at [954, 425] on td "reads: 0.45 ms / writes: 3.60 ms" at bounding box center [923, 438] width 204 height 26
drag, startPoint x: 986, startPoint y: 404, endPoint x: 701, endPoint y: 410, distance: 285.8
click at [701, 425] on tr "Average Latency: reads: 0.45 ms / writes: 3.60 ms" at bounding box center [849, 438] width 351 height 26
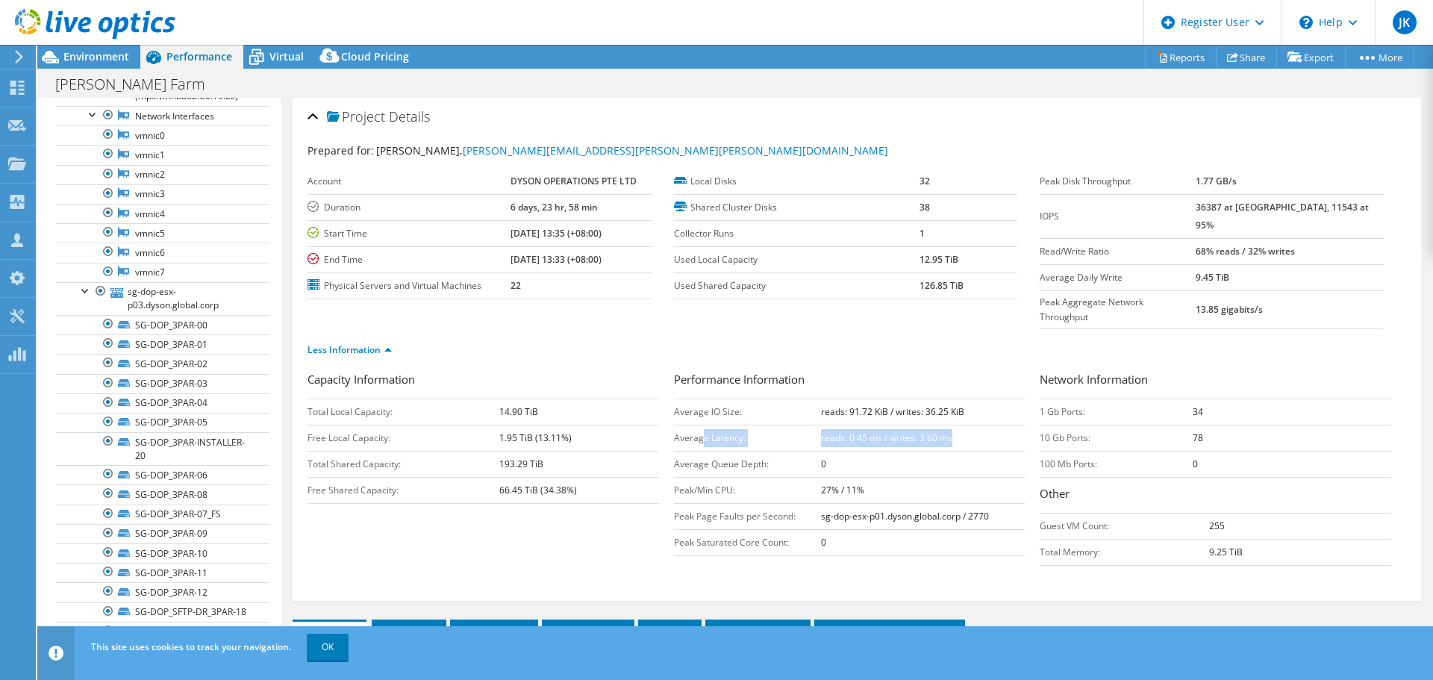
click at [700, 425] on td "Average Latency:" at bounding box center [748, 438] width 148 height 26
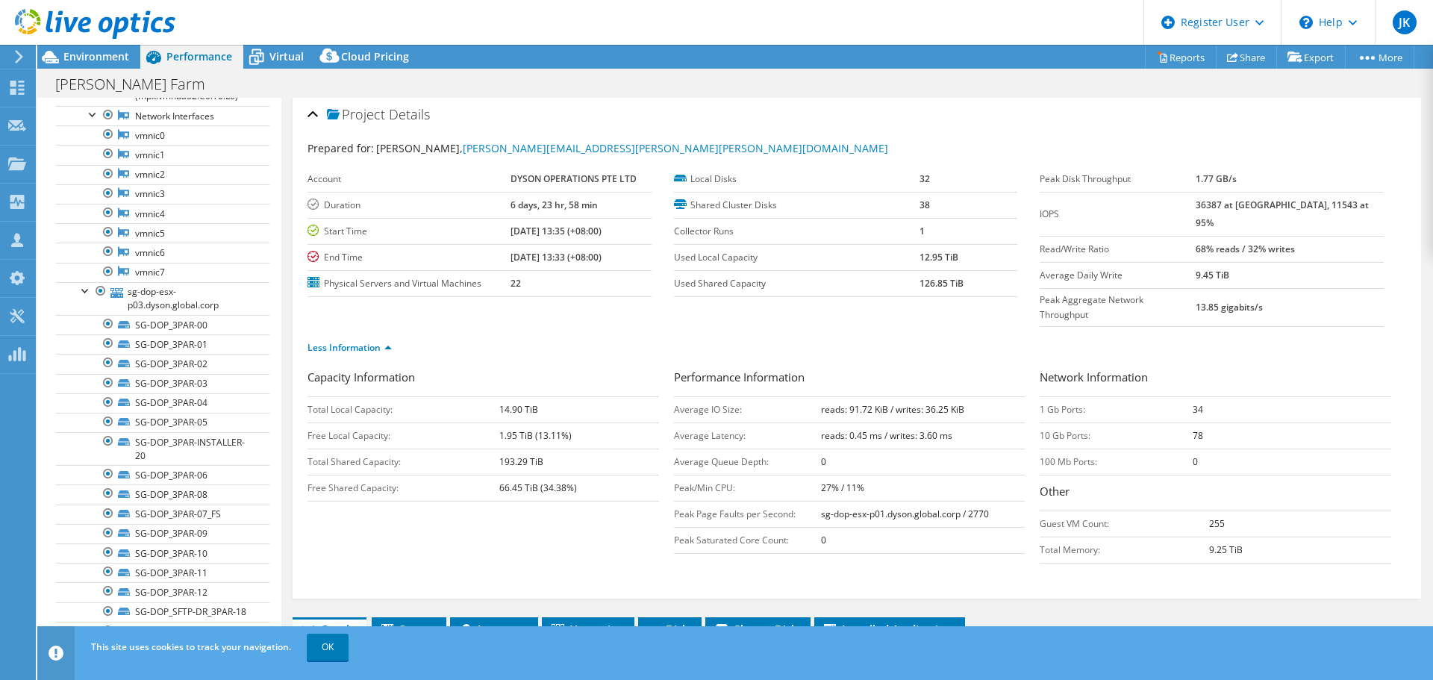
scroll to position [0, 0]
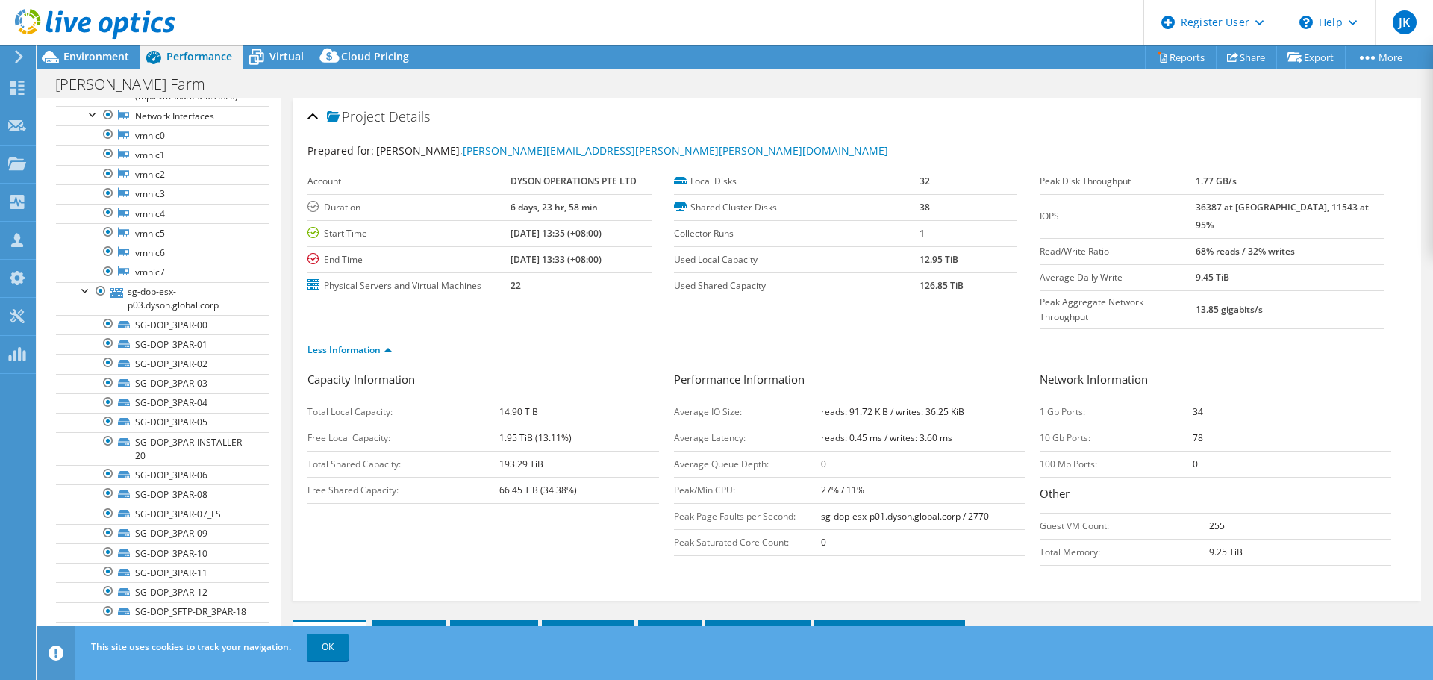
click at [954, 371] on h3 "Performance Information" at bounding box center [849, 381] width 351 height 20
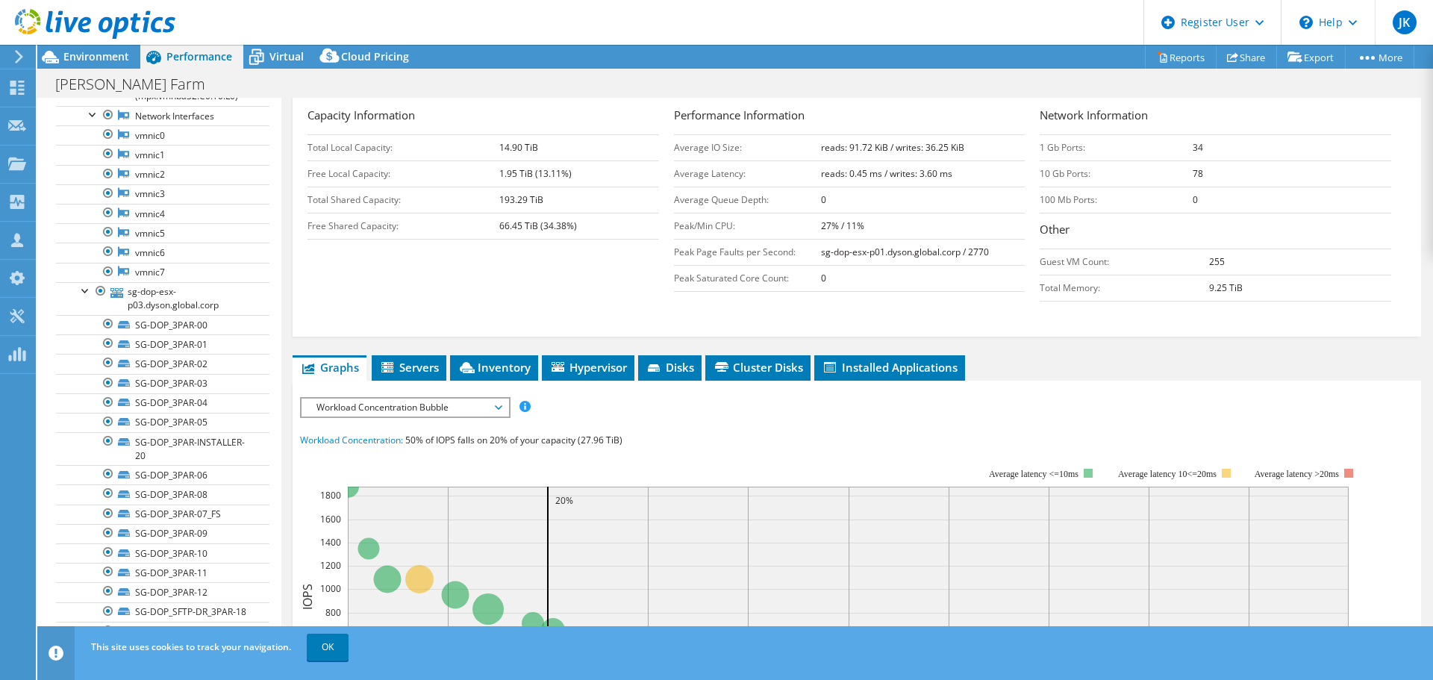
scroll to position [263, 0]
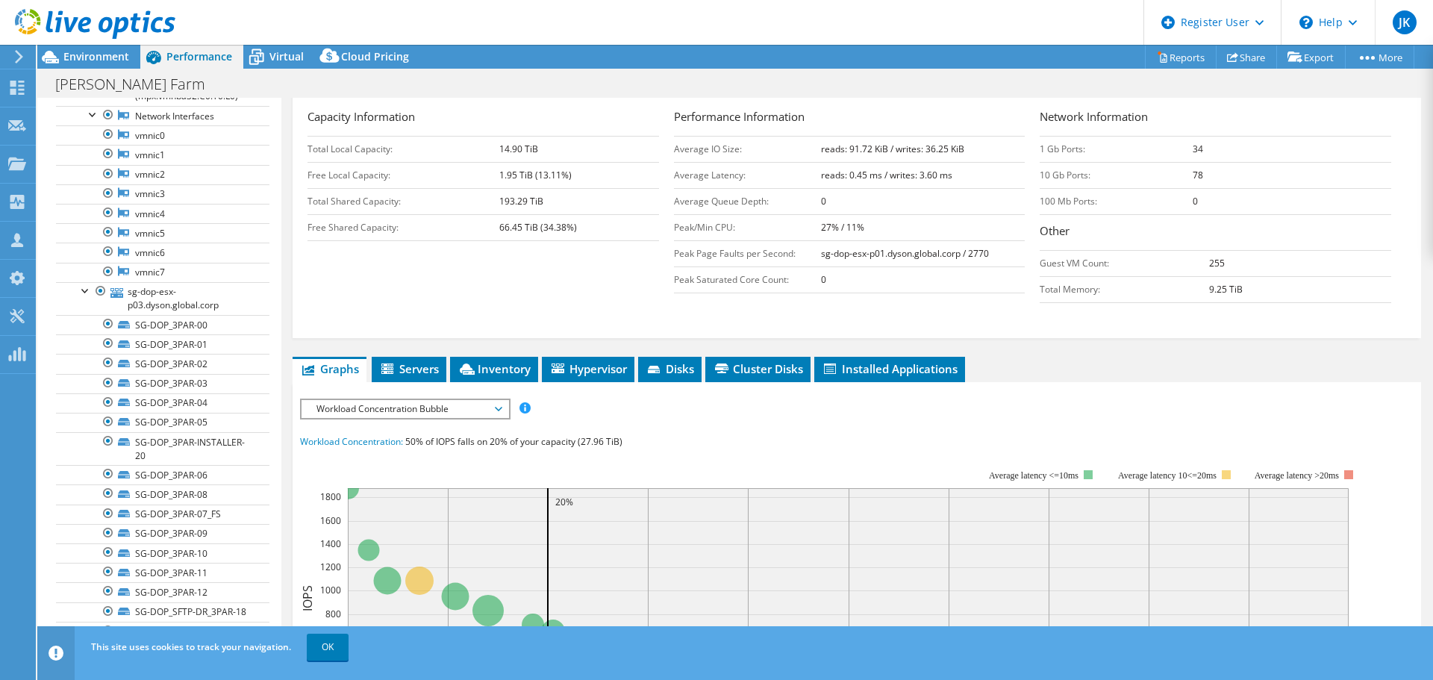
click at [463, 400] on span "Workload Concentration Bubble" at bounding box center [405, 409] width 192 height 18
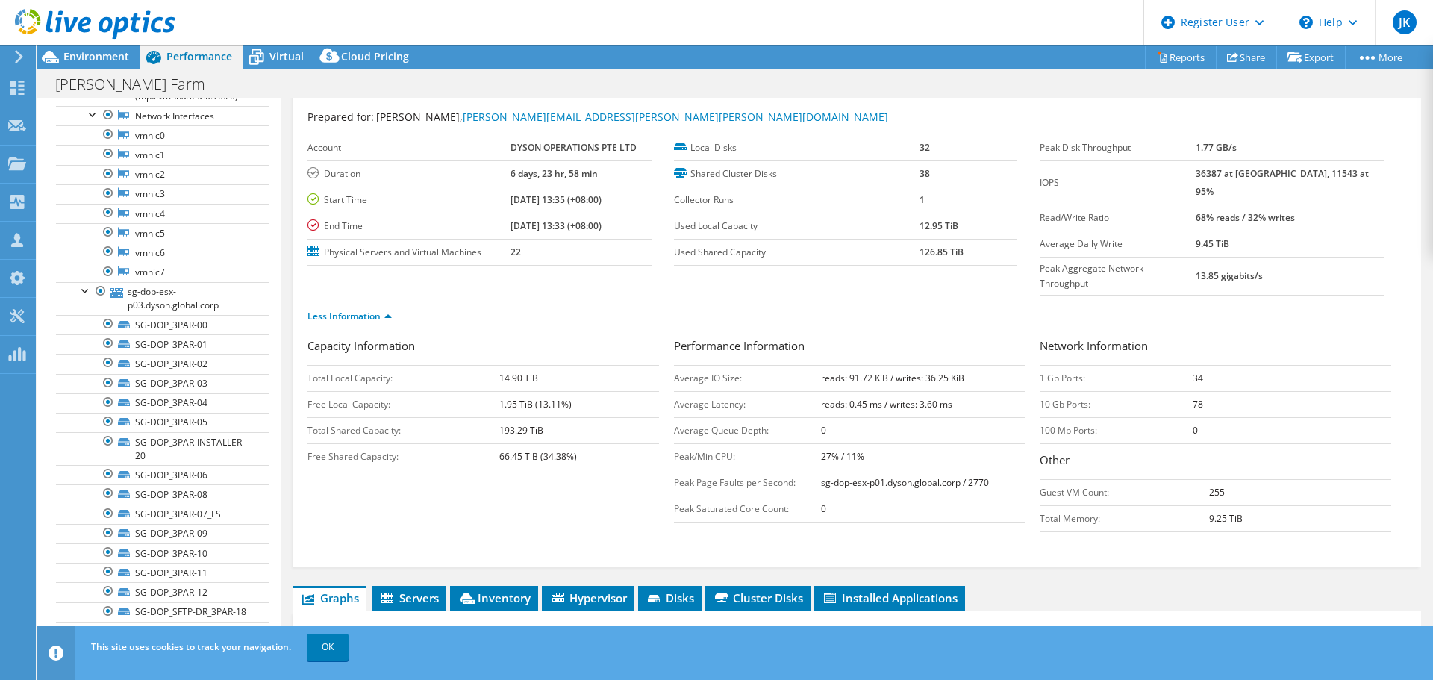
scroll to position [0, 0]
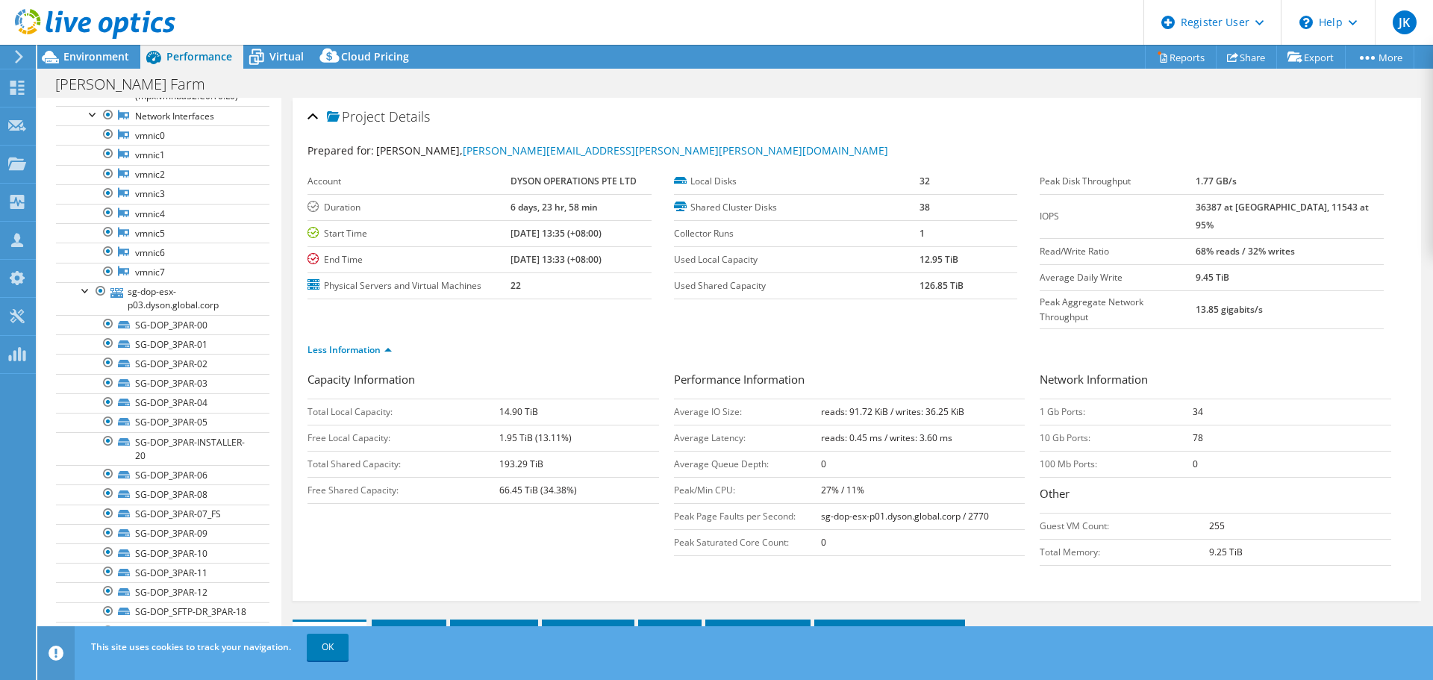
click at [435, 470] on div "Capacity Information Total Local Capacity: 14.90 TiB Free Local Capacity: 1.95 …" at bounding box center [856, 472] width 1098 height 202
click at [850, 269] on td "Used Local Capacity" at bounding box center [796, 259] width 245 height 26
click at [863, 334] on div "Less Information" at bounding box center [856, 350] width 1098 height 42
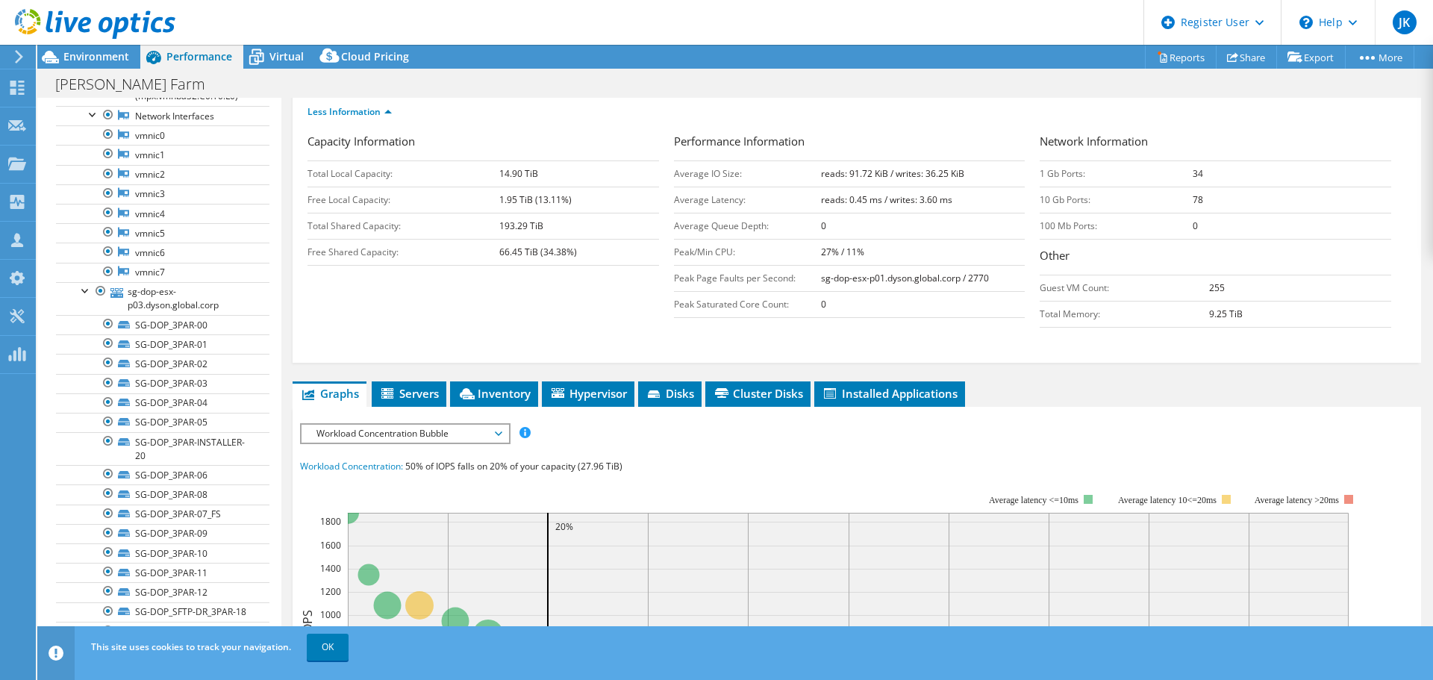
scroll to position [298, 0]
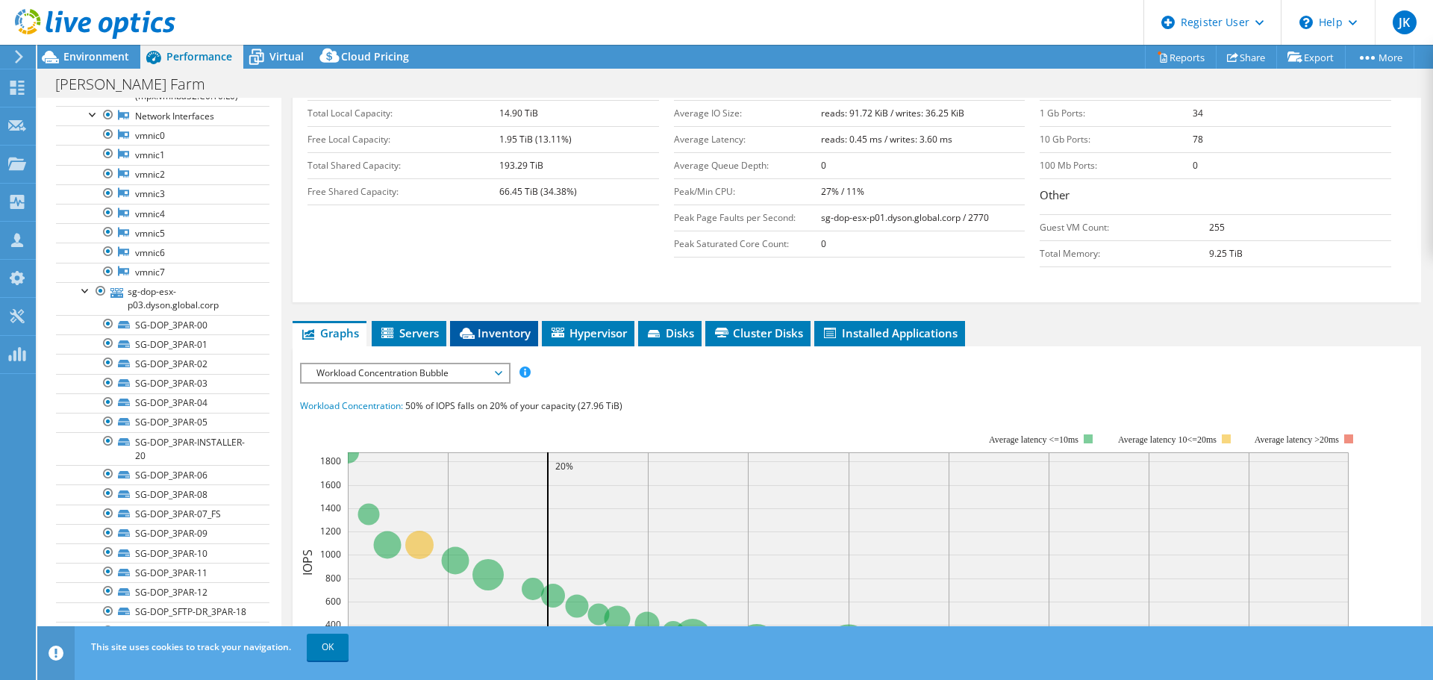
drag, startPoint x: 464, startPoint y: 300, endPoint x: 480, endPoint y: 298, distance: 15.8
click at [464, 328] on icon at bounding box center [467, 333] width 15 height 11
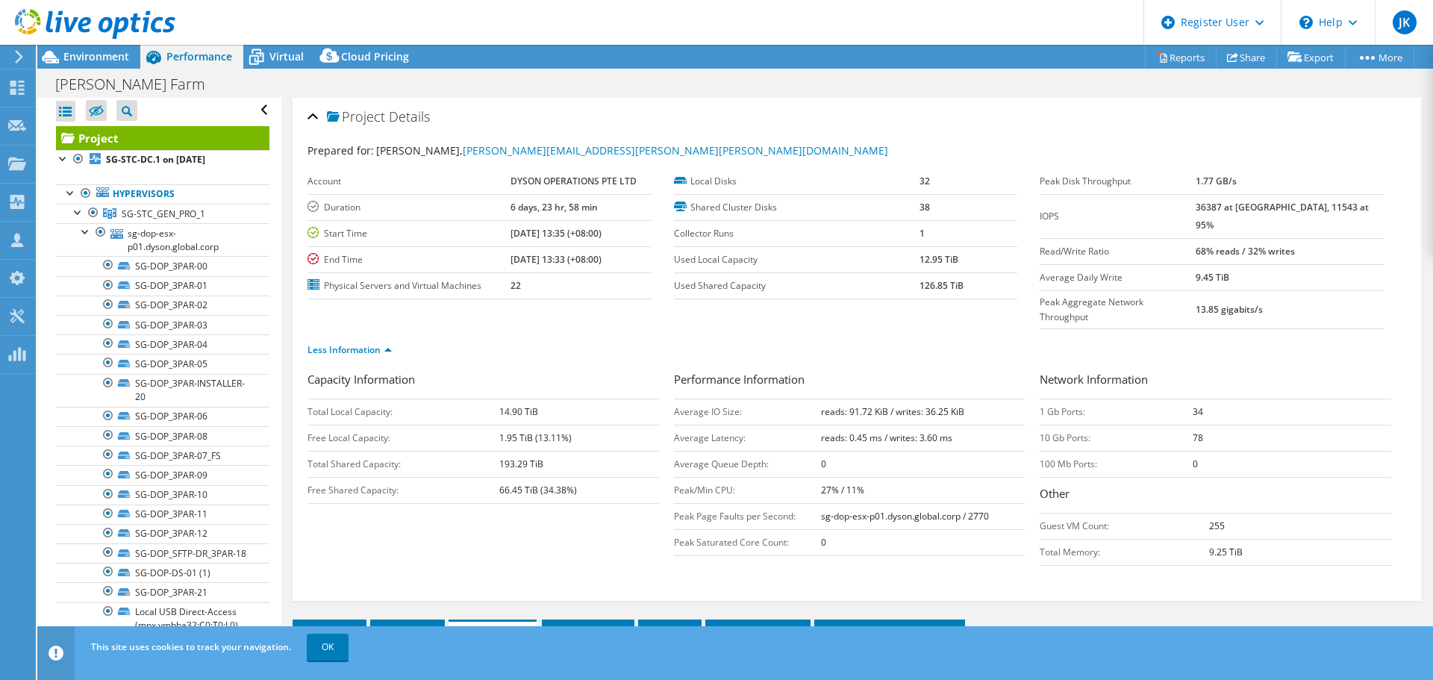
scroll to position [0, 0]
click at [63, 110] on div at bounding box center [65, 114] width 19 height 21
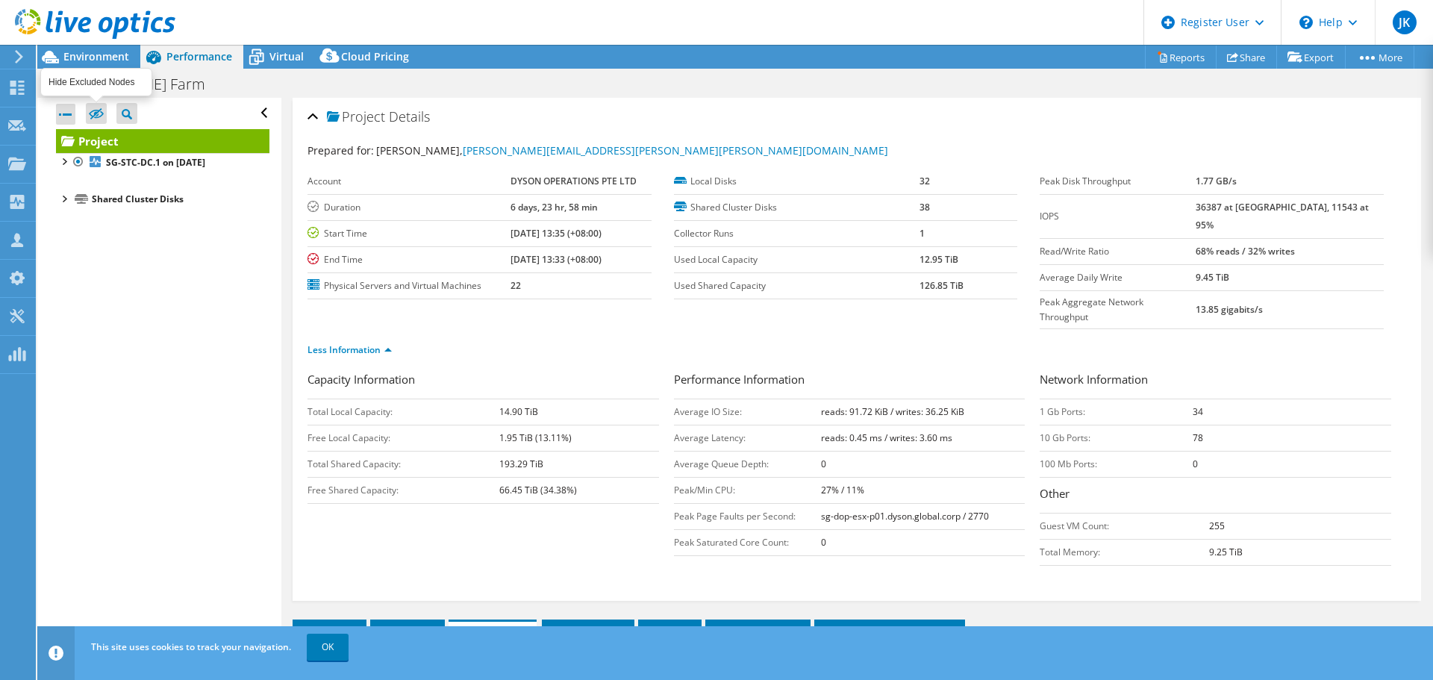
click at [89, 111] on icon at bounding box center [96, 113] width 15 height 11
click at [0, 0] on input "checkbox" at bounding box center [0, 0] width 0 height 0
click at [89, 111] on icon at bounding box center [96, 113] width 15 height 11
click at [0, 0] on input "checkbox" at bounding box center [0, 0] width 0 height 0
click at [54, 113] on div "Open All Close All Project Tree Filter" at bounding box center [158, 374] width 243 height 553
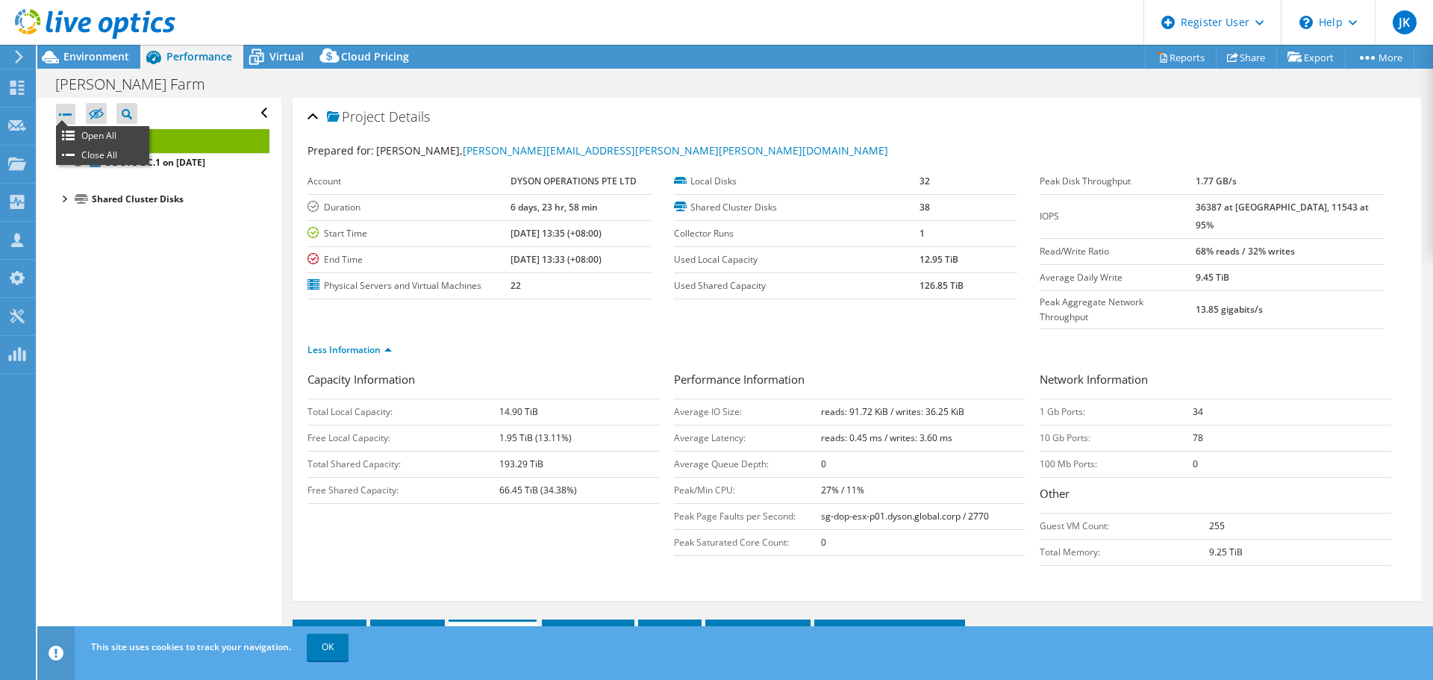
click at [65, 121] on div "Open All Close All" at bounding box center [65, 114] width 19 height 21
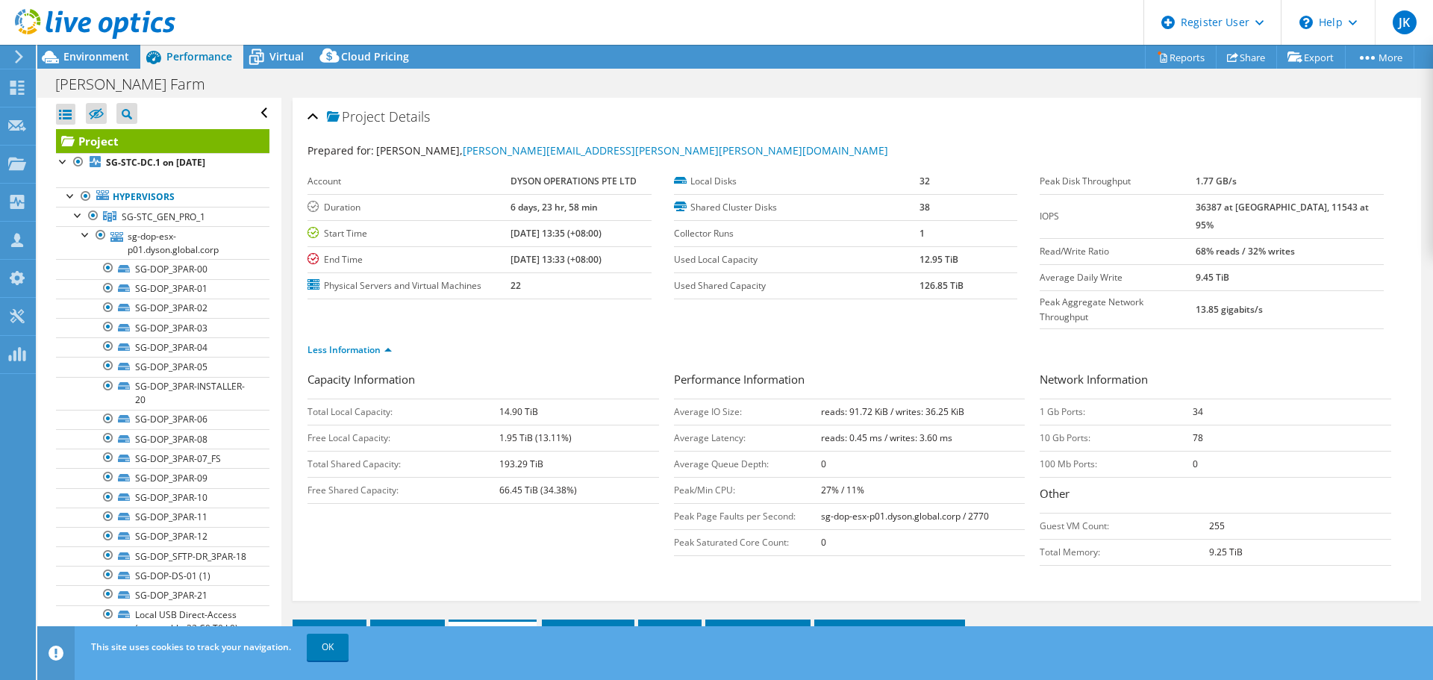
click at [65, 121] on div at bounding box center [65, 114] width 19 height 21
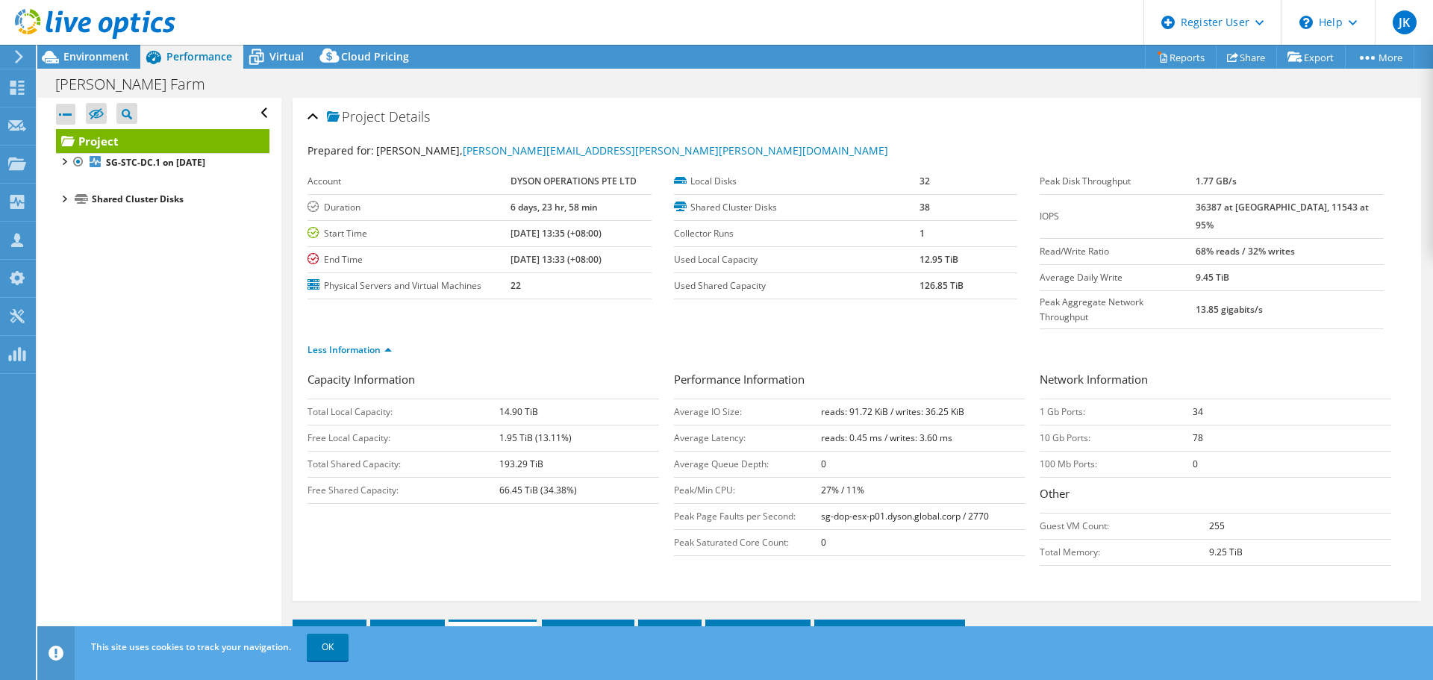
click at [327, 127] on h2 "Project Details" at bounding box center [368, 116] width 122 height 30
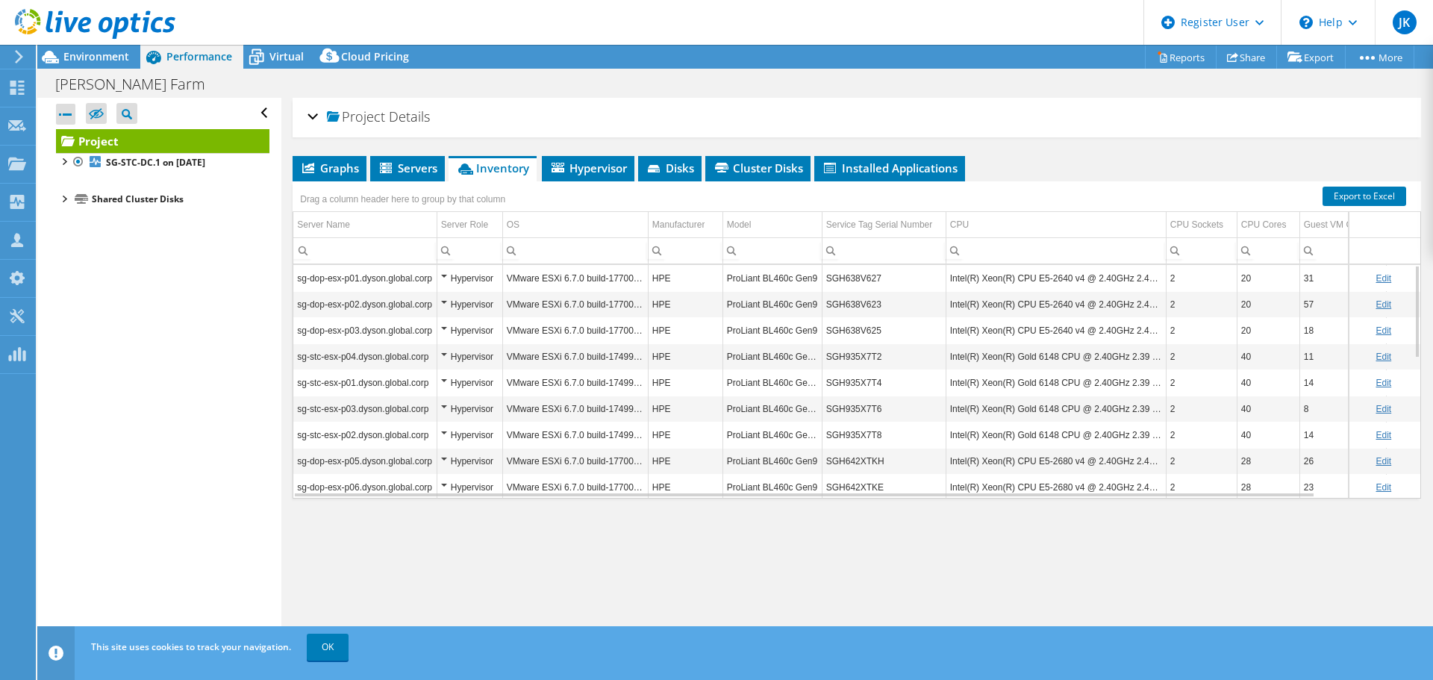
click at [365, 129] on h2 "Project Details" at bounding box center [368, 116] width 122 height 30
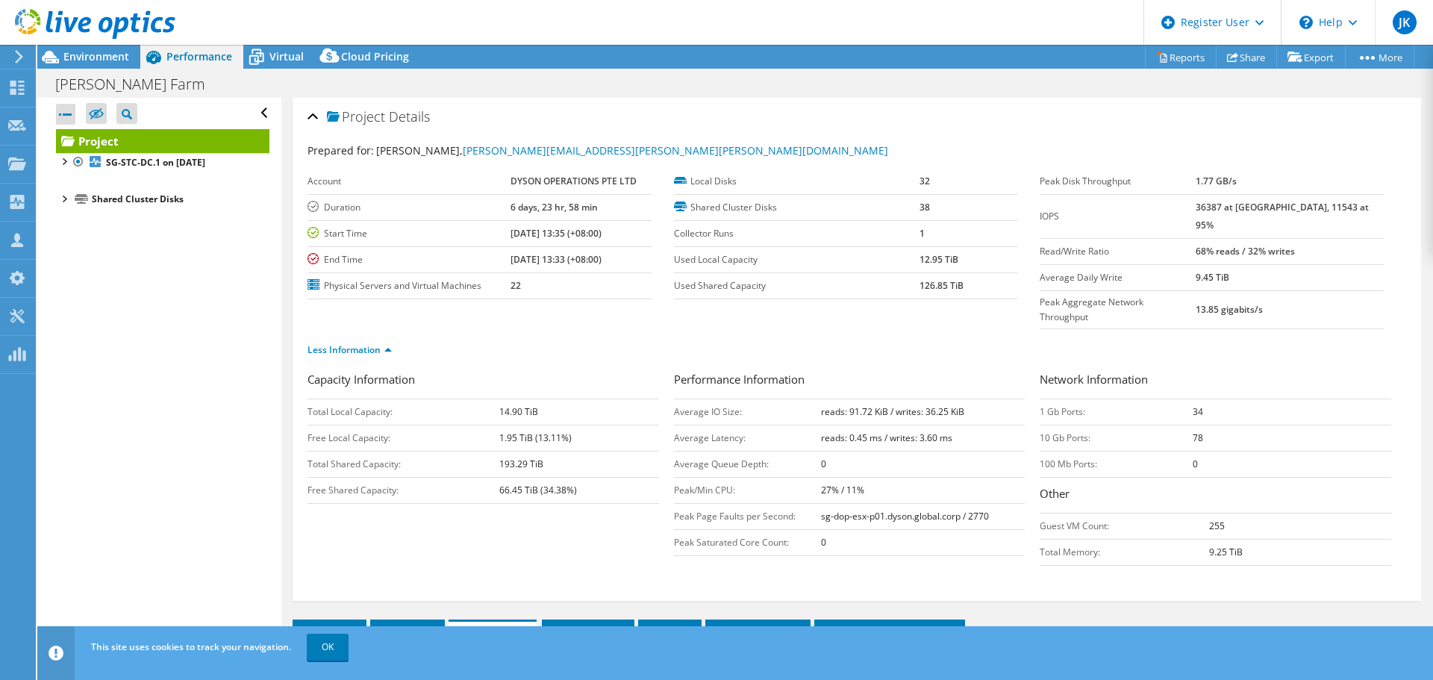
click at [362, 342] on li "Less Information" at bounding box center [353, 350] width 93 height 16
click at [362, 343] on link "Less Information" at bounding box center [349, 349] width 84 height 13
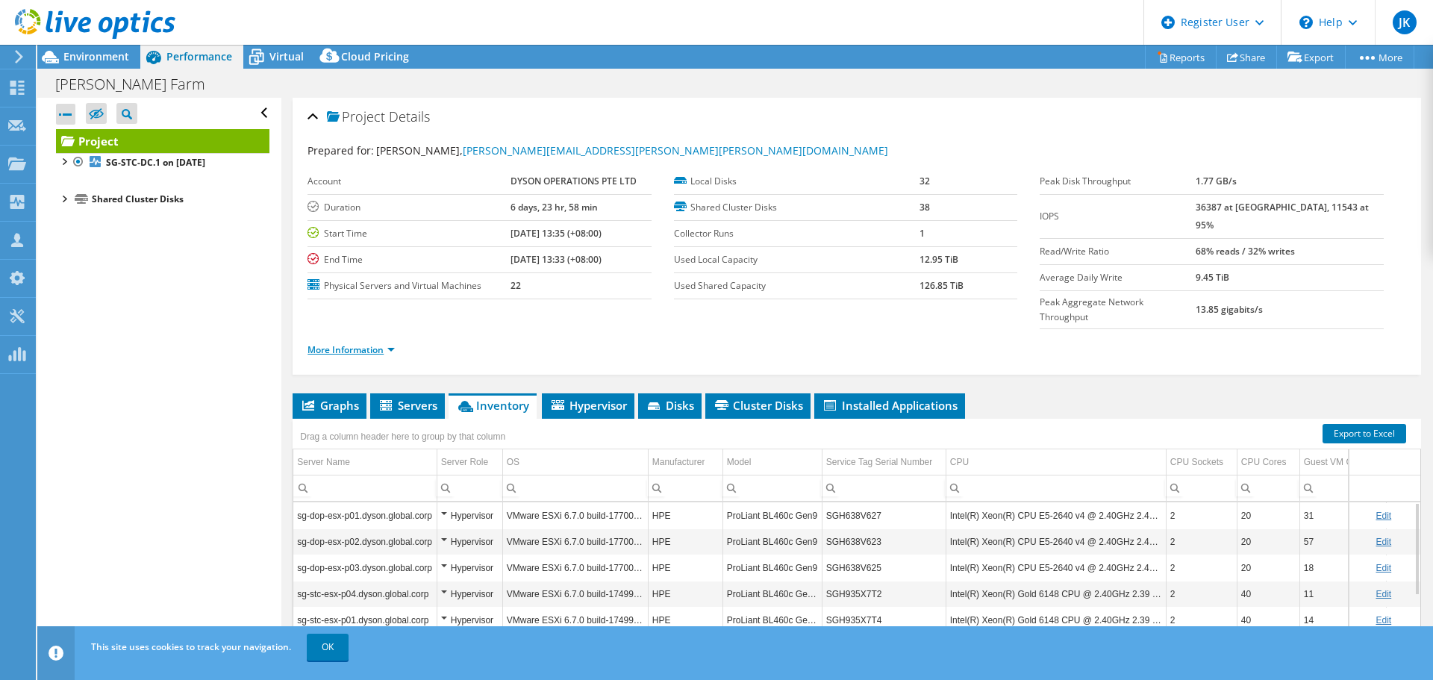
click at [323, 343] on link "More Information" at bounding box center [350, 349] width 87 height 13
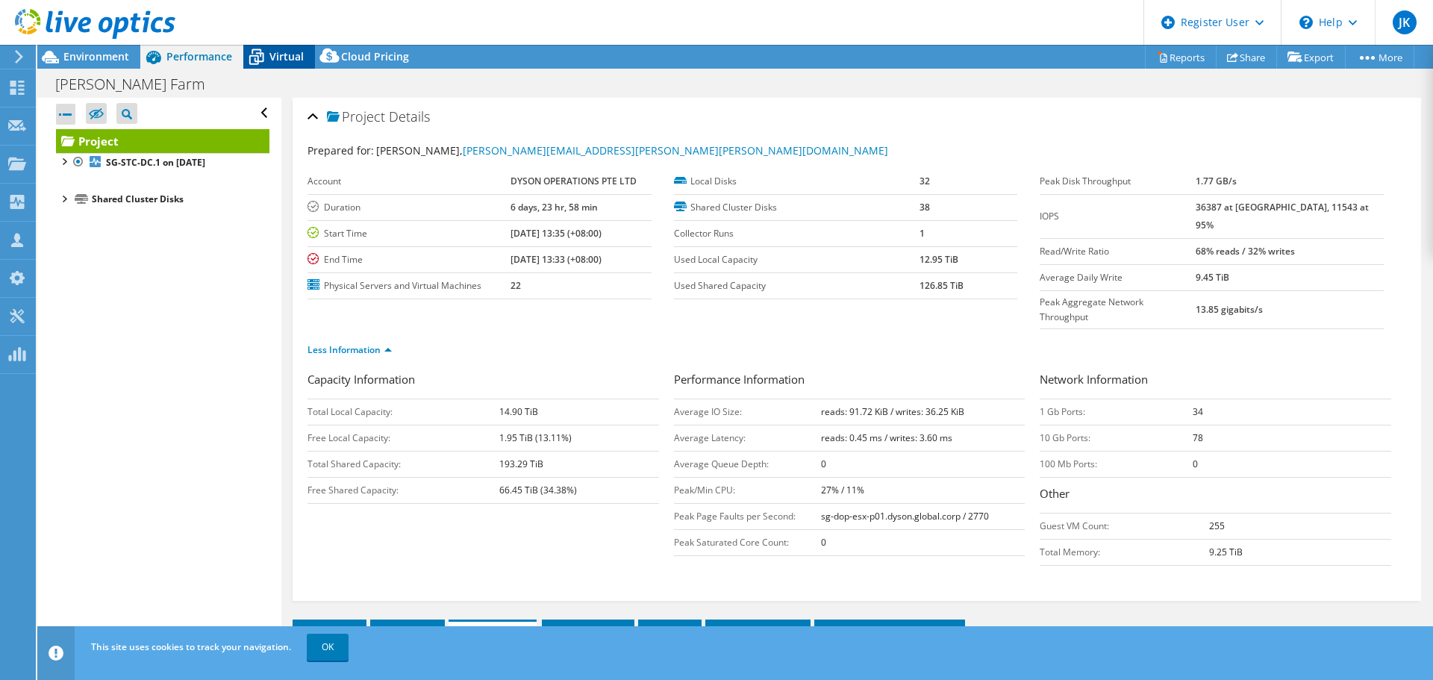
click at [287, 63] on div "Virtual" at bounding box center [279, 57] width 72 height 24
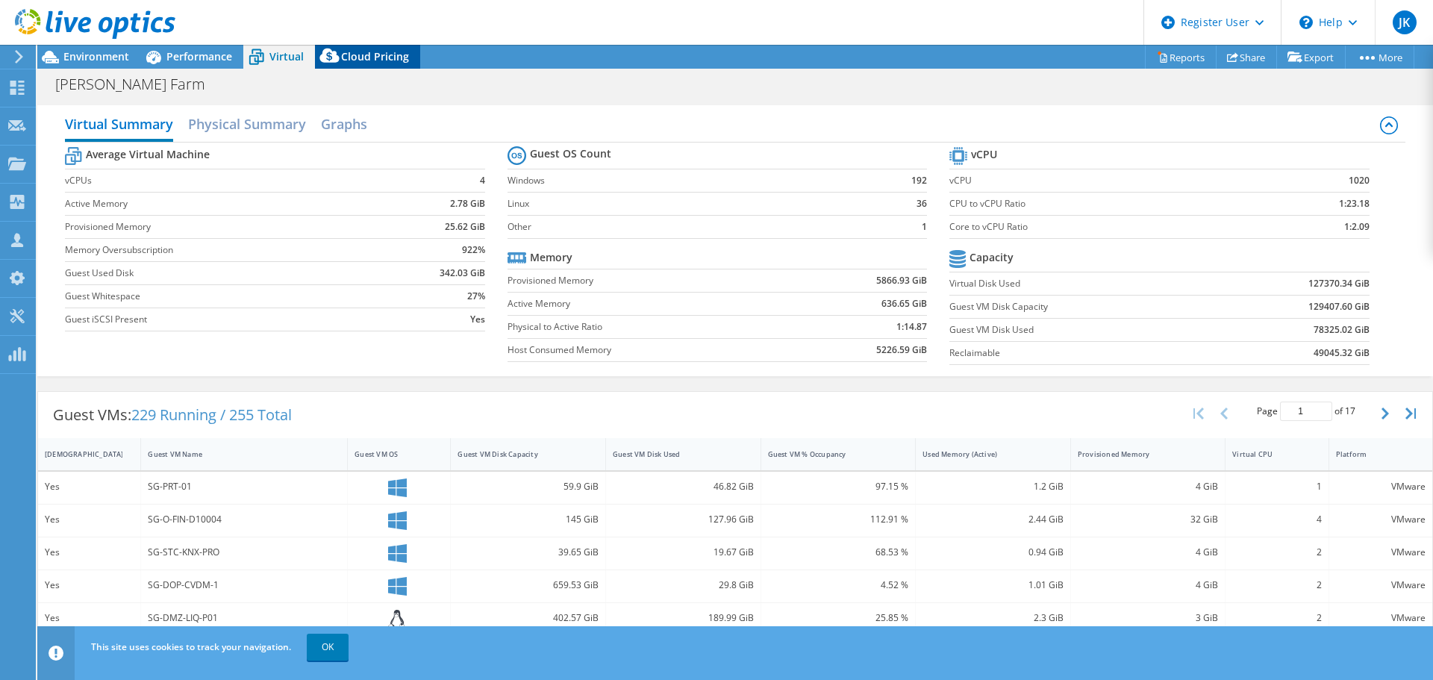
click at [328, 61] on icon at bounding box center [328, 55] width 19 height 14
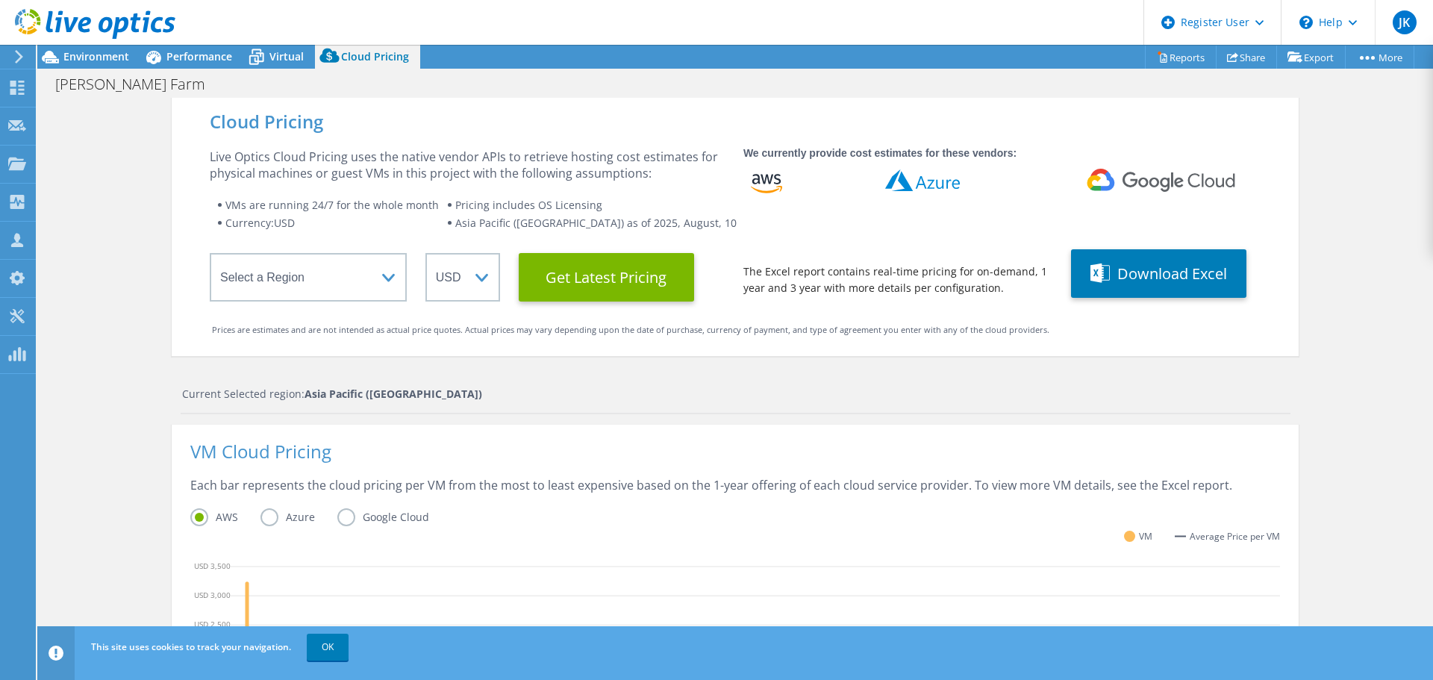
click at [96, 49] on div at bounding box center [87, 25] width 175 height 50
click at [98, 54] on span "Environment" at bounding box center [96, 56] width 66 height 14
